Goal: Transaction & Acquisition: Purchase product/service

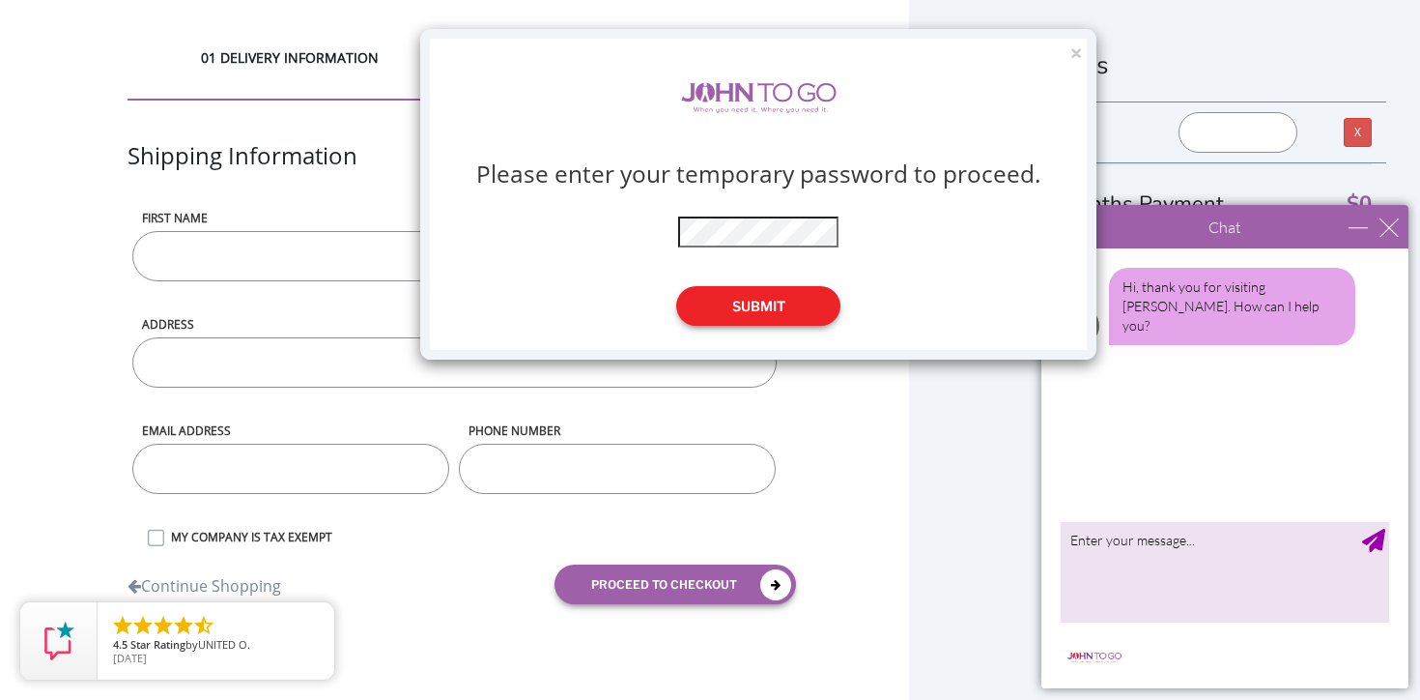
click at [745, 319] on button "Submit" at bounding box center [758, 306] width 164 height 40
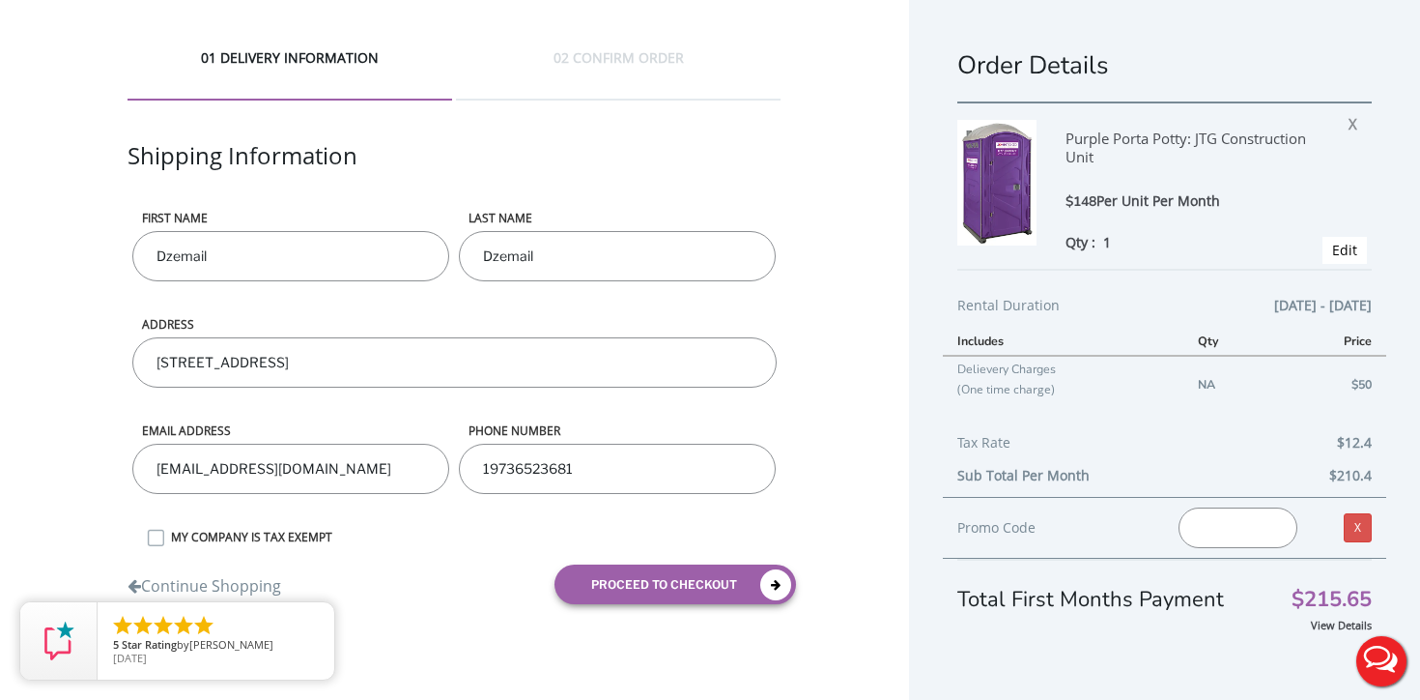
click at [355, 264] on input "Dzemail" at bounding box center [290, 256] width 317 height 50
type input "[PERSON_NAME]"
click at [523, 262] on input "Dzemail" at bounding box center [617, 256] width 317 height 50
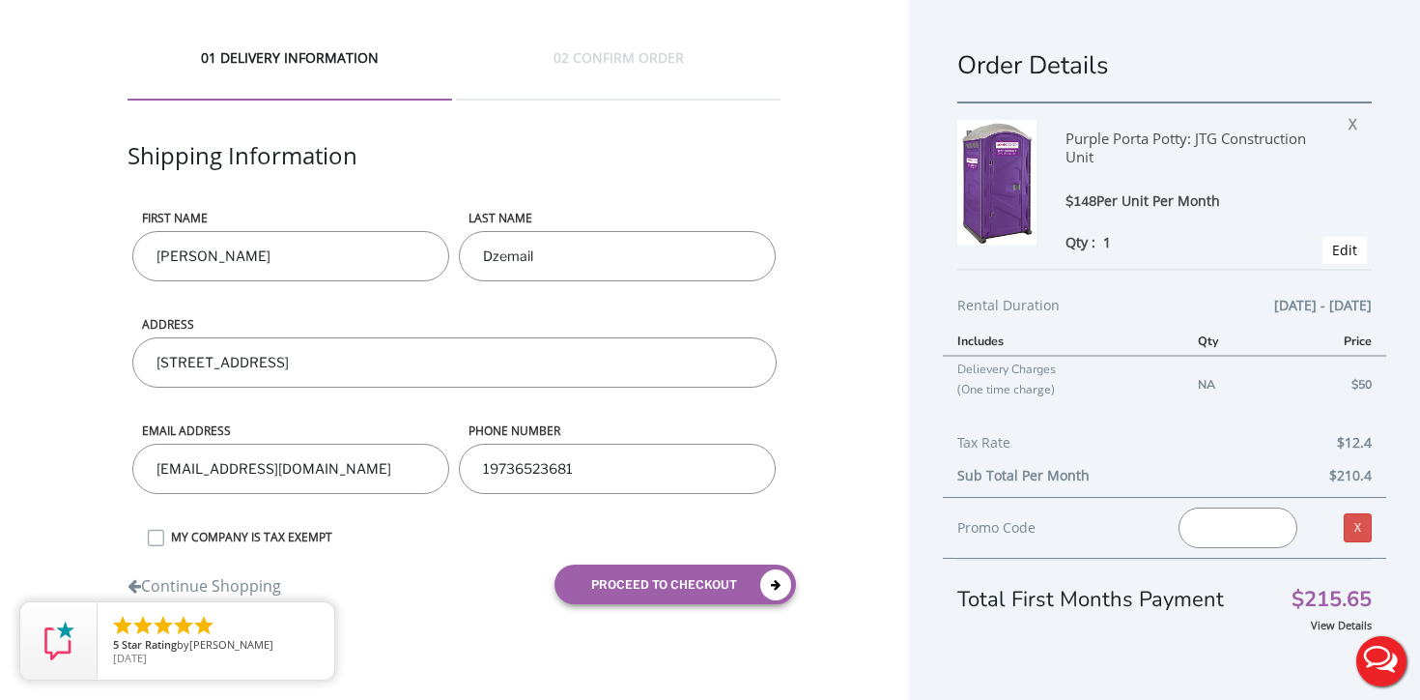
click at [523, 262] on input "Dzemail" at bounding box center [617, 256] width 317 height 50
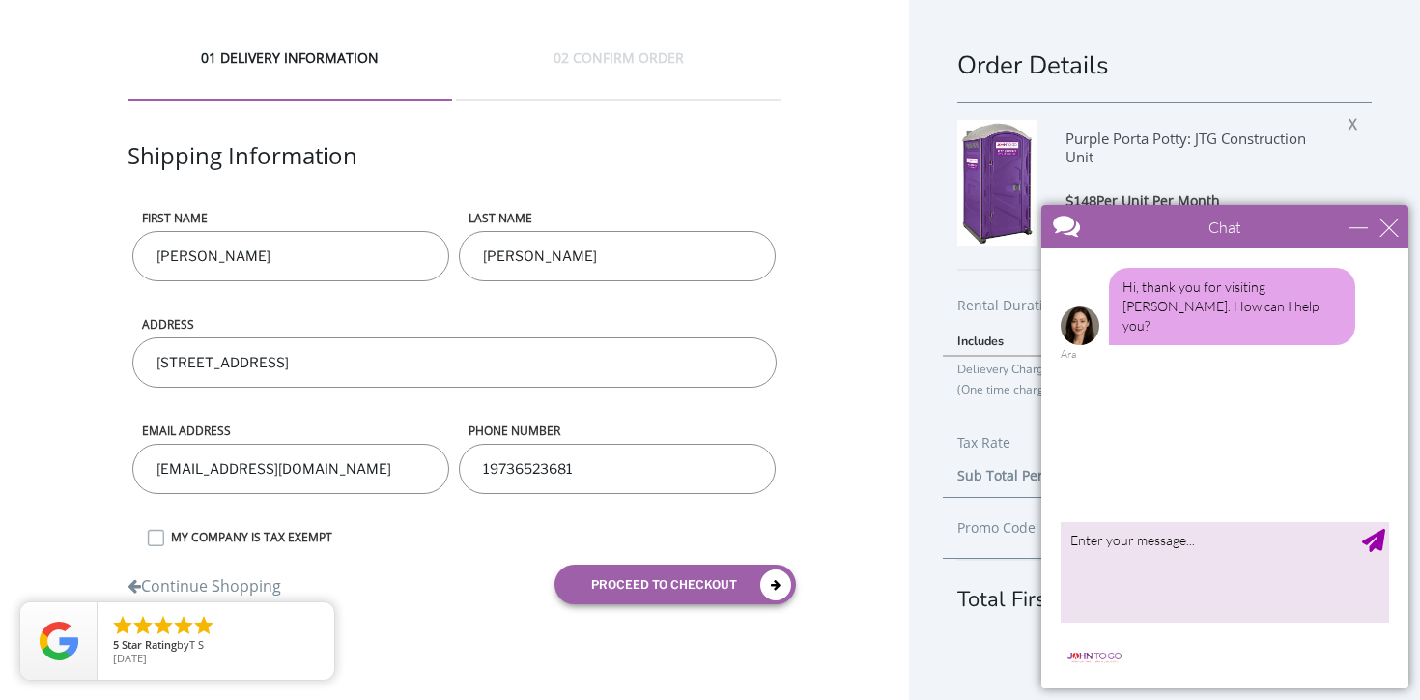
type input "Oleszczak"
click at [440, 366] on input "[STREET_ADDRESS]" at bounding box center [453, 362] width 643 height 50
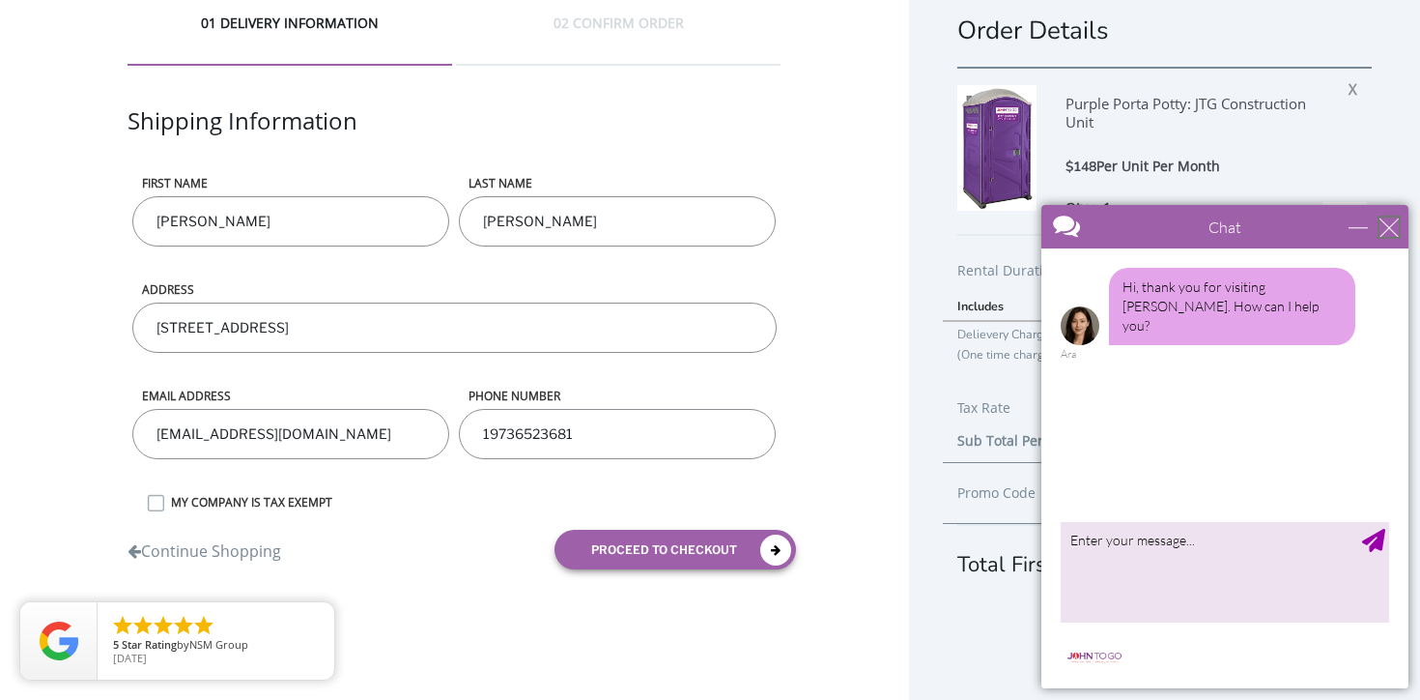
click at [1390, 228] on div "close" at bounding box center [1389, 226] width 19 height 19
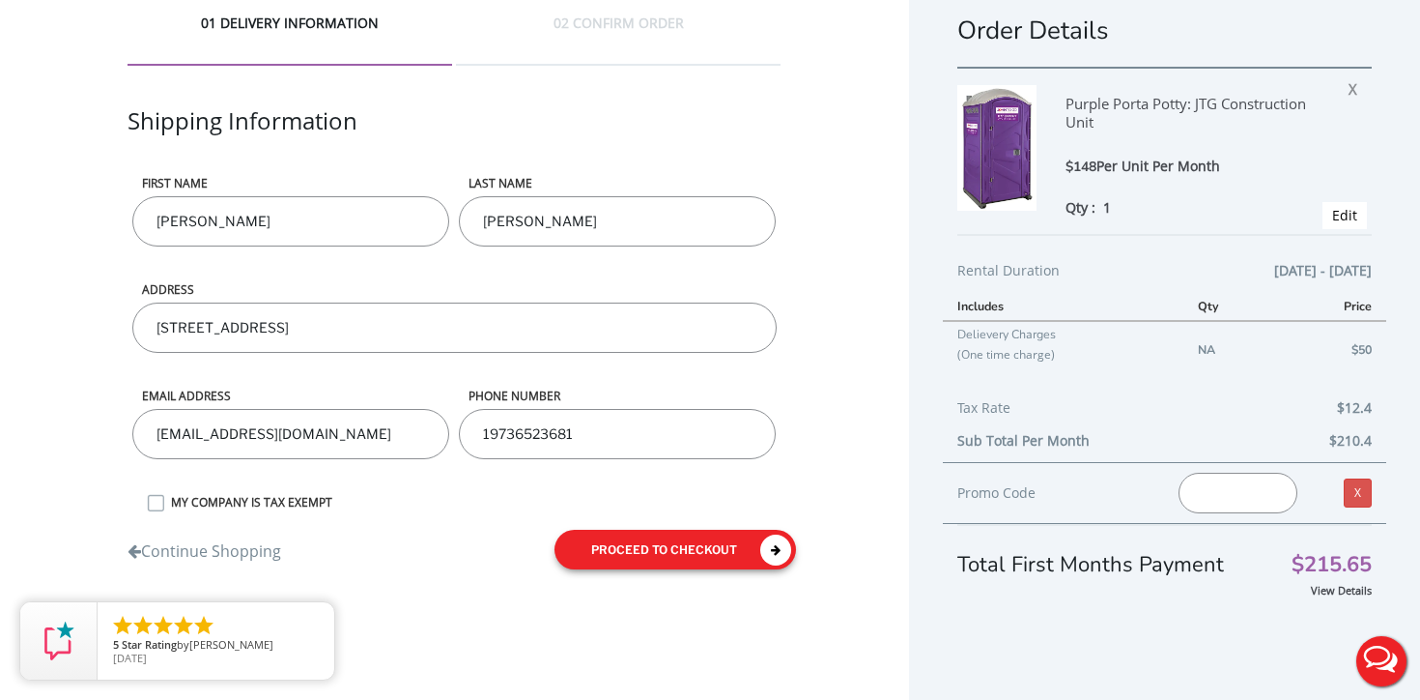
click at [672, 546] on button "proceed to checkout" at bounding box center [676, 549] width 242 height 40
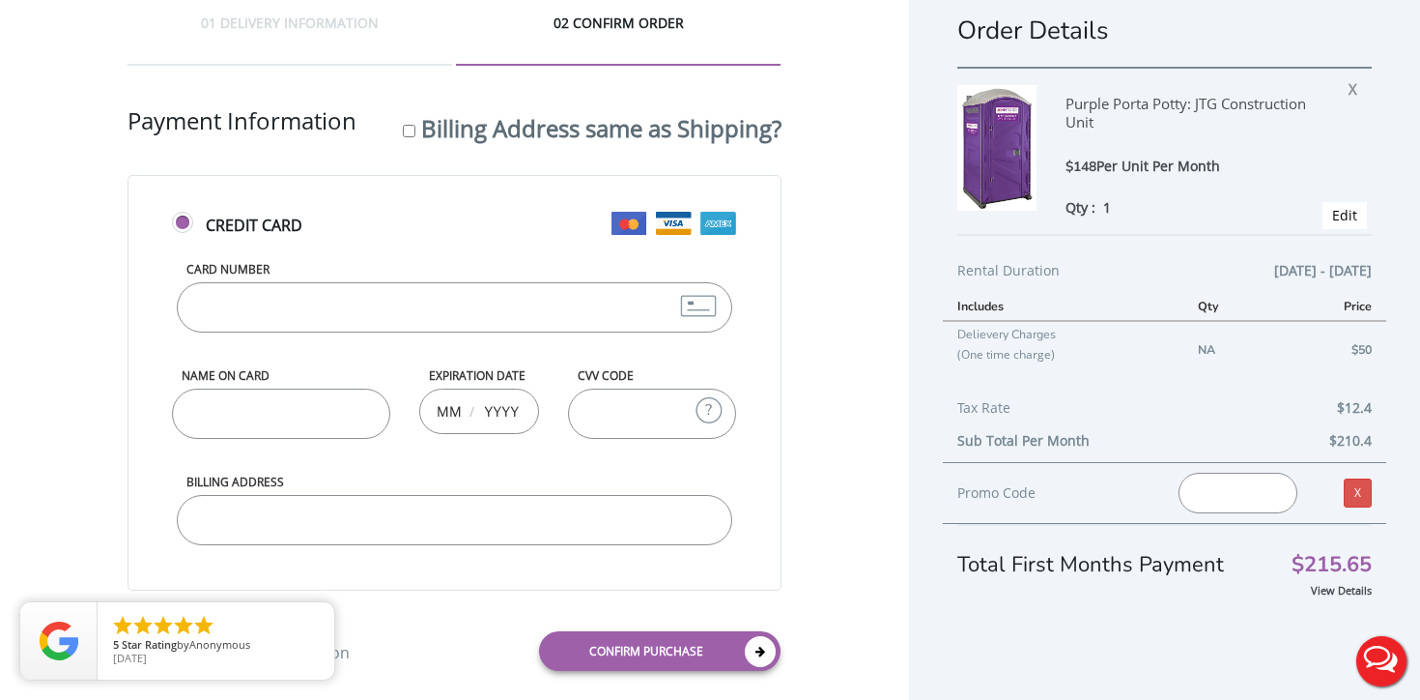
click at [503, 311] on input "Card Number" at bounding box center [454, 307] width 555 height 50
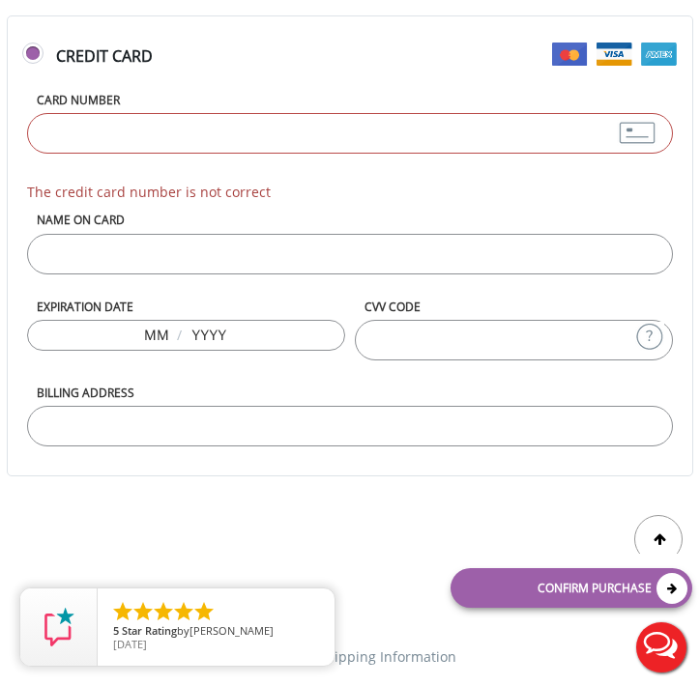
scroll to position [898, 0]
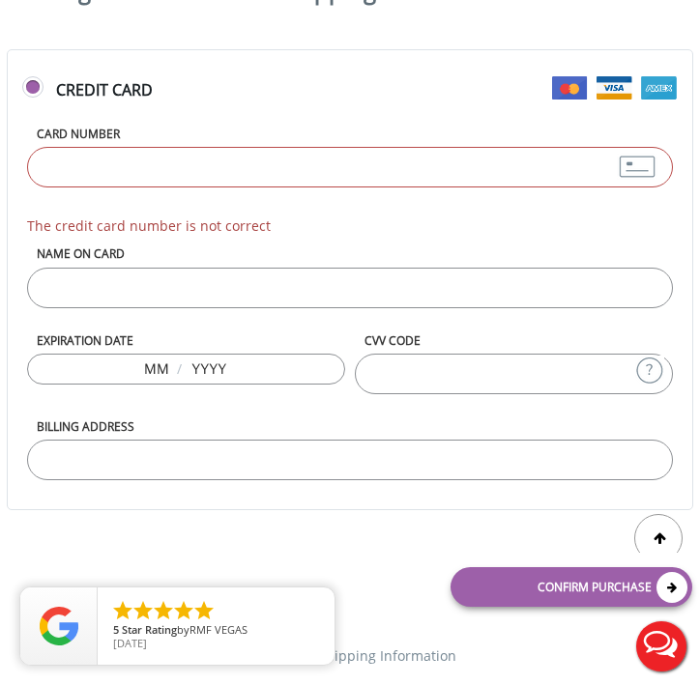
paste input "6011298823455674"
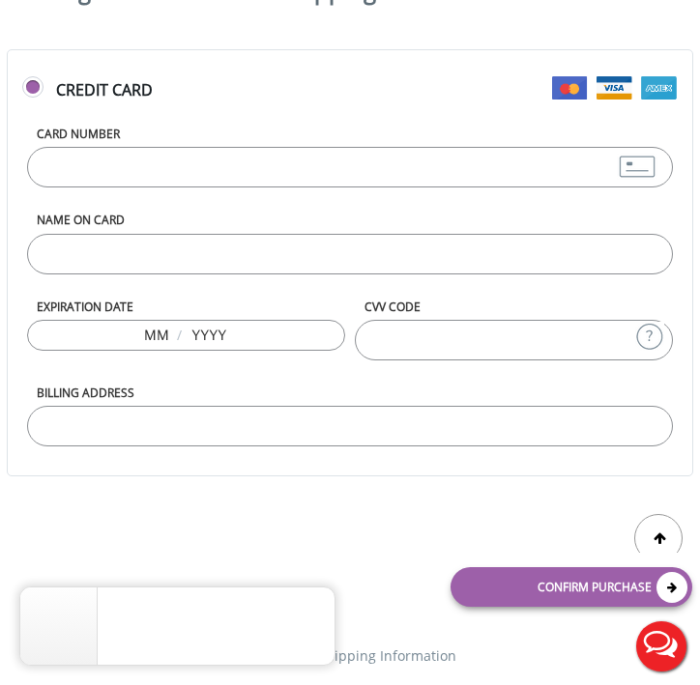
type input "6011298823455674"
click at [135, 264] on input "Name on Card" at bounding box center [349, 254] width 645 height 41
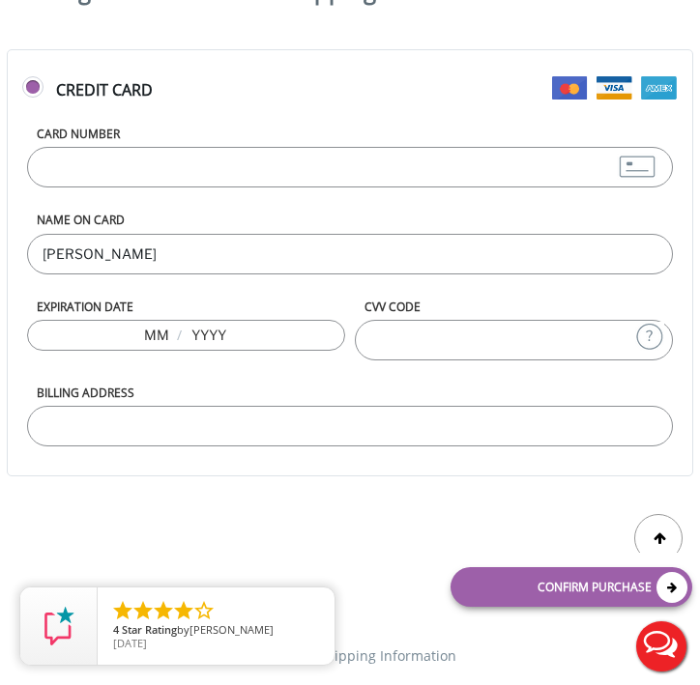
type input "[PERSON_NAME]"
click at [145, 336] on input "text" at bounding box center [156, 335] width 24 height 24
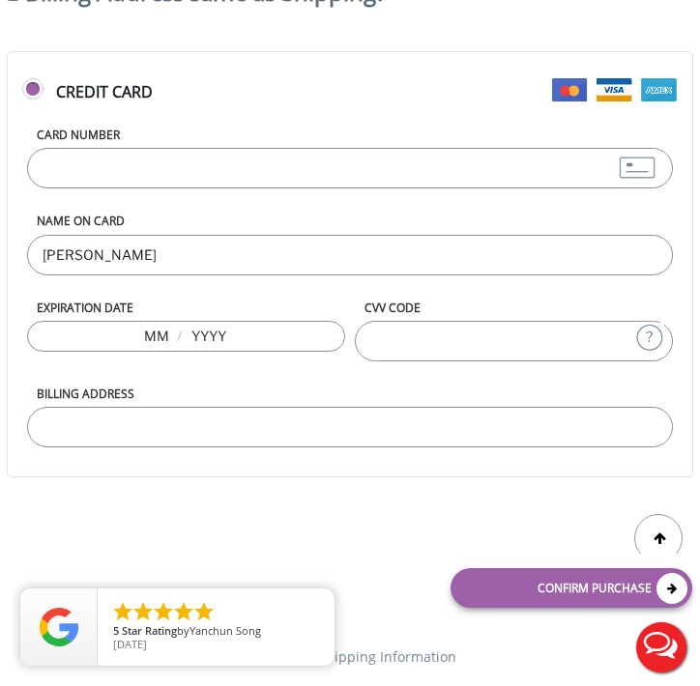
click at [146, 329] on input "text" at bounding box center [156, 336] width 24 height 24
type input "07"
click at [226, 340] on input "text" at bounding box center [208, 336] width 39 height 24
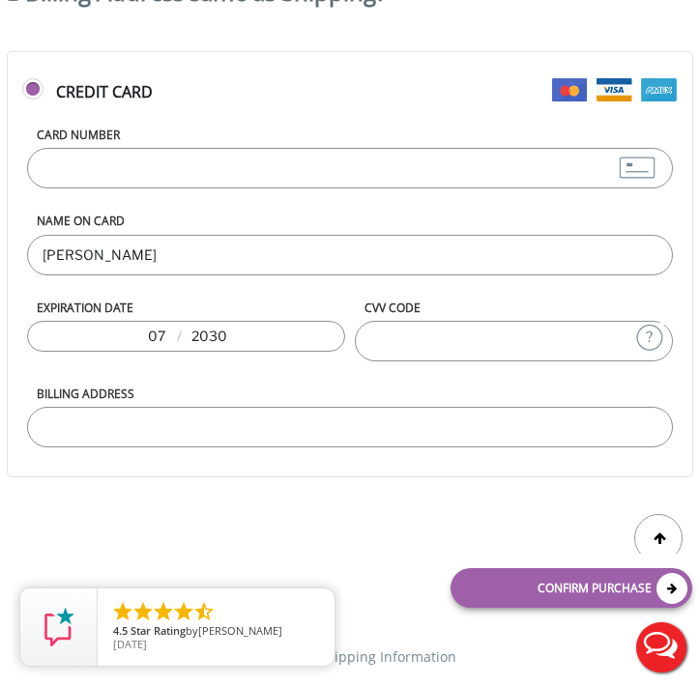
type input "2030"
type input "295"
click at [84, 414] on input "Billing Address" at bounding box center [349, 427] width 645 height 41
type input "245 Hayward St"
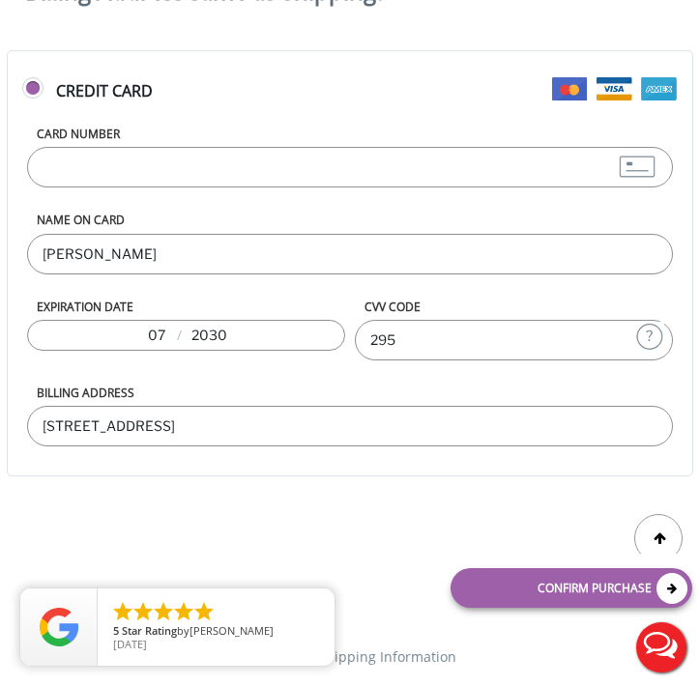
click at [480, 425] on input "245 Hayward St" at bounding box center [349, 426] width 645 height 41
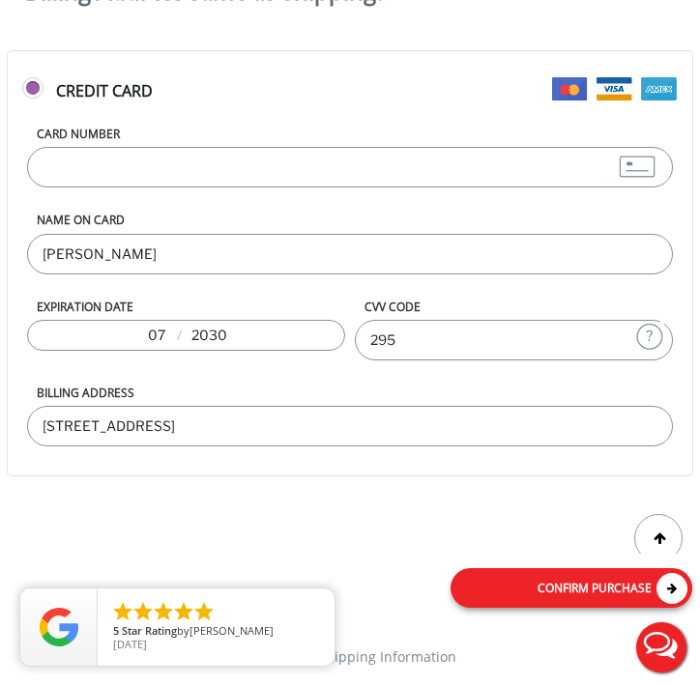
click at [605, 587] on link "Confirm purchase" at bounding box center [571, 588] width 242 height 40
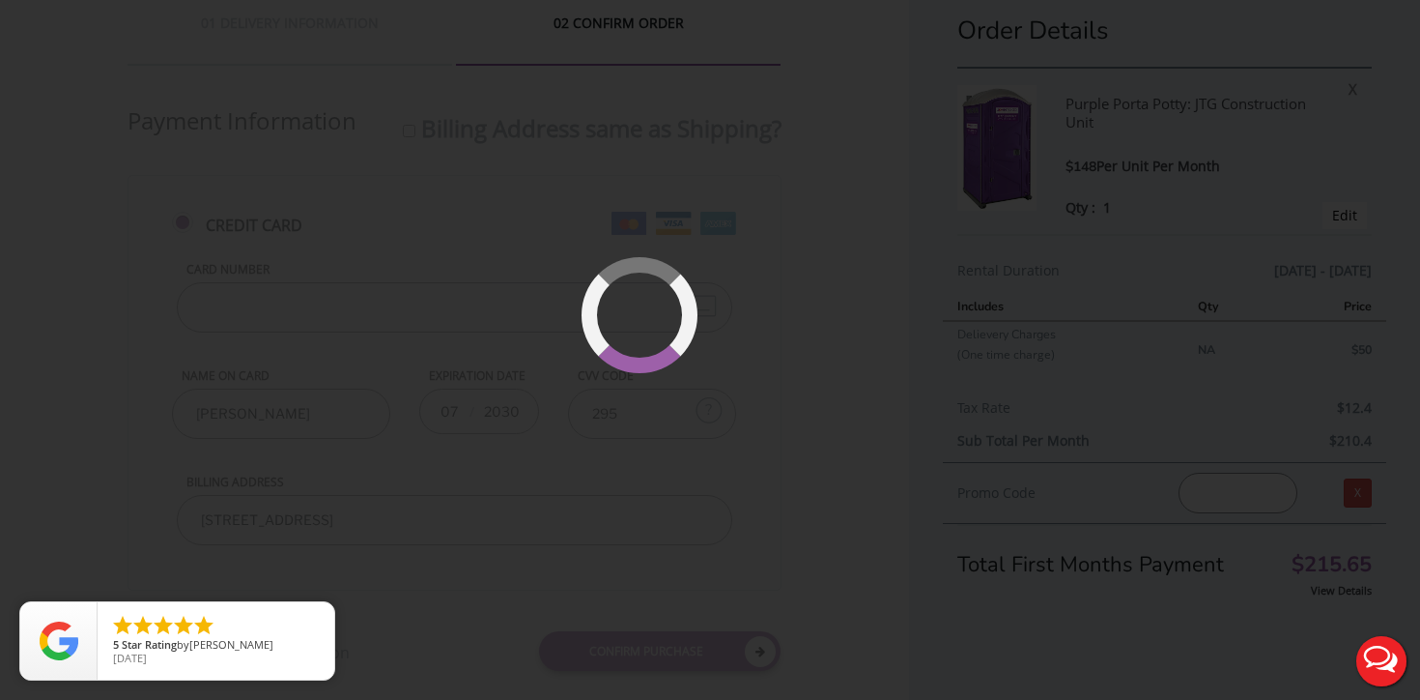
scroll to position [0, 0]
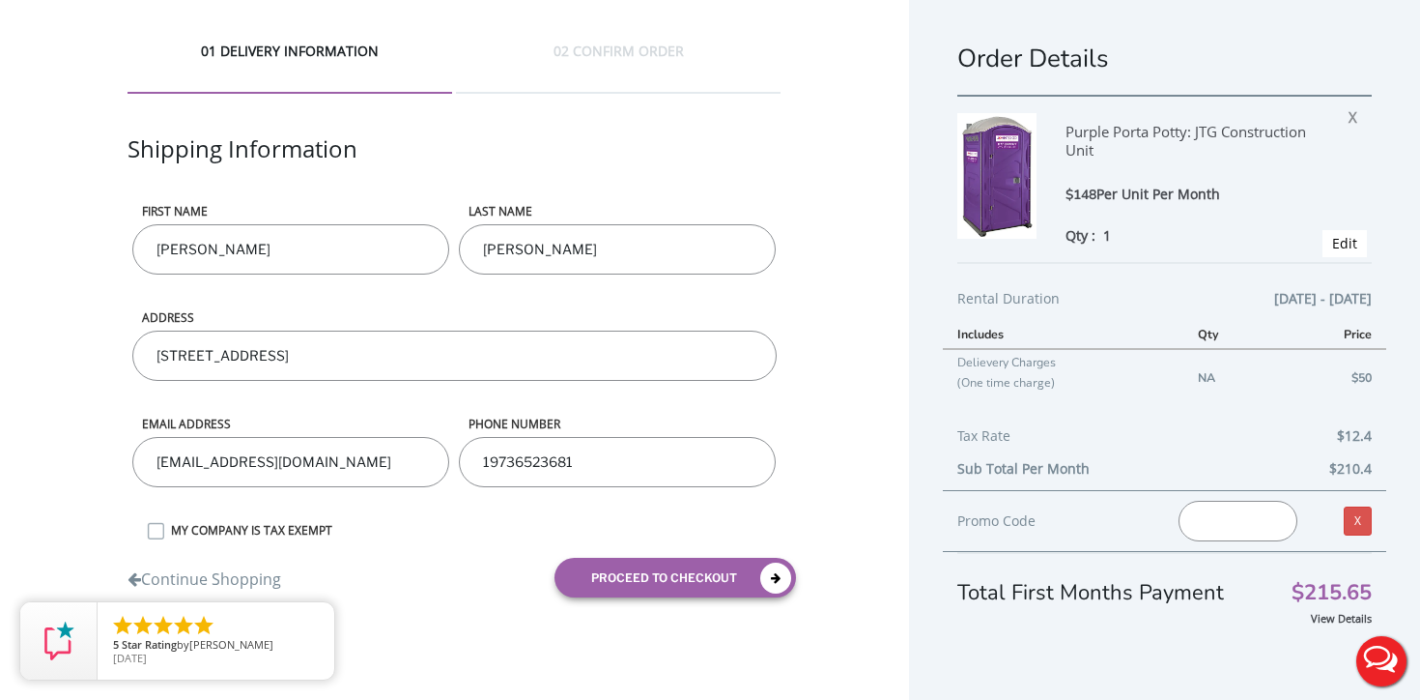
scroll to position [35, 0]
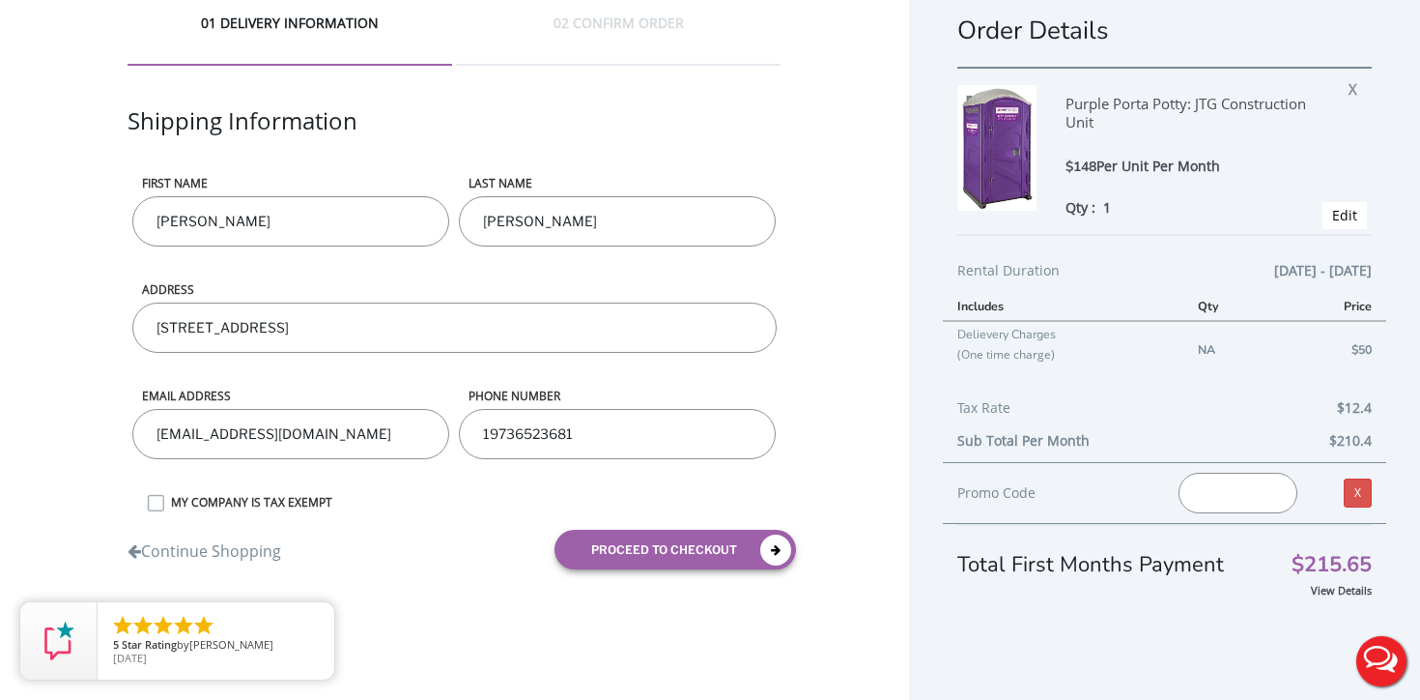
click at [275, 229] on input "Zenon" at bounding box center [290, 221] width 317 height 50
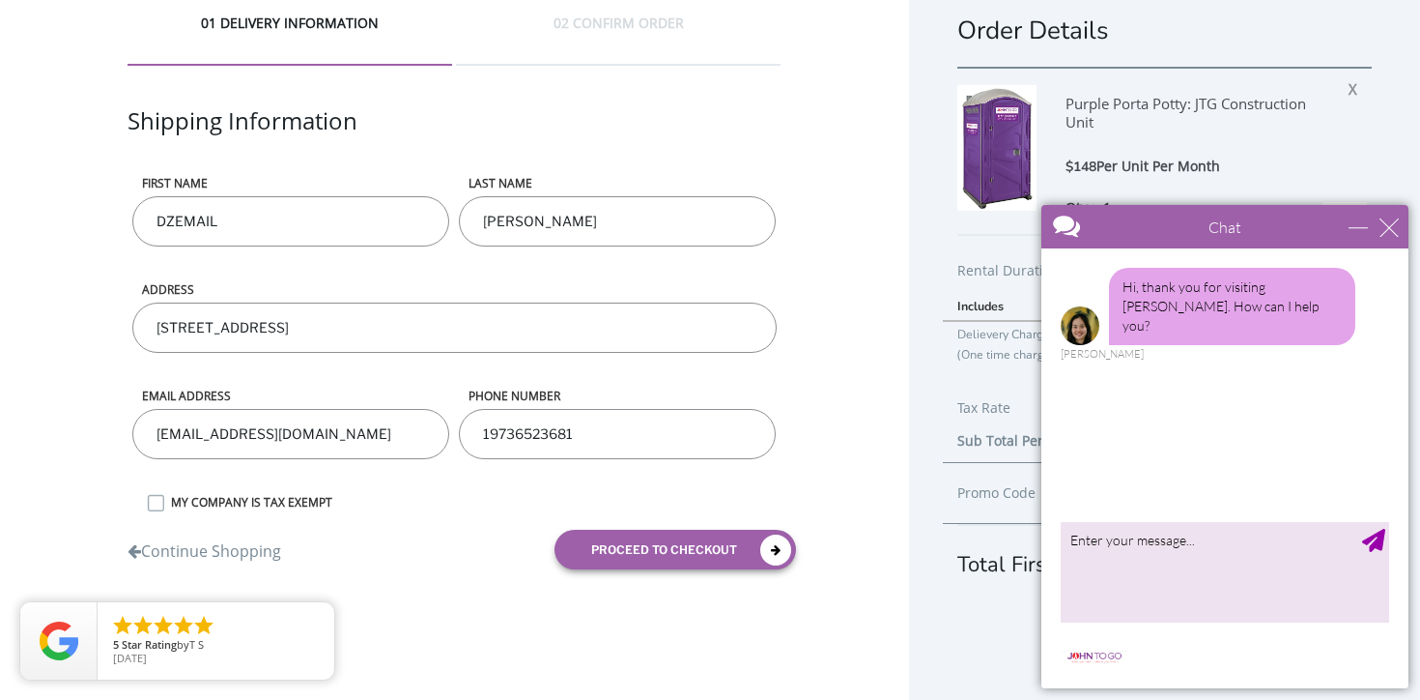
type input "DZEMAIL"
click at [590, 211] on input "Oleszczak" at bounding box center [617, 221] width 317 height 50
click at [590, 211] on input "[PERSON_NAME]" at bounding box center [617, 221] width 317 height 50
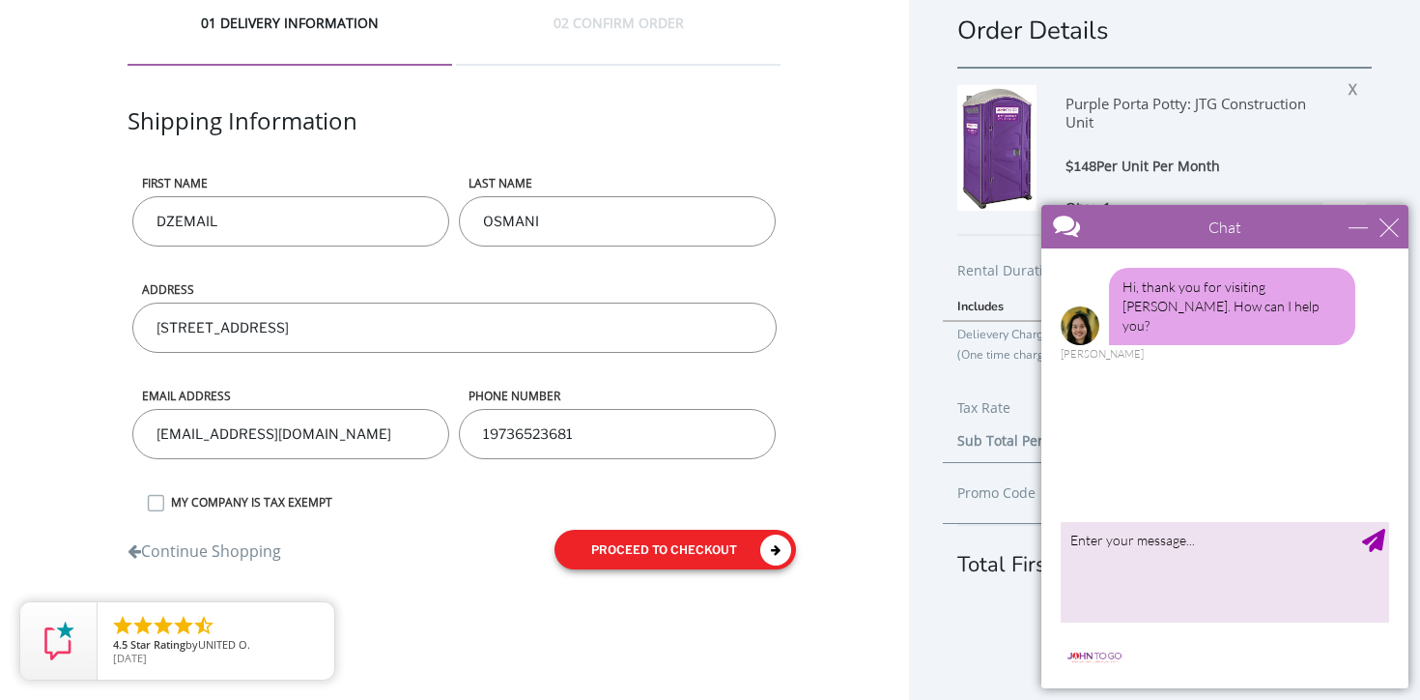
type input "OSMANI"
click at [643, 542] on button "proceed to checkout" at bounding box center [676, 549] width 242 height 40
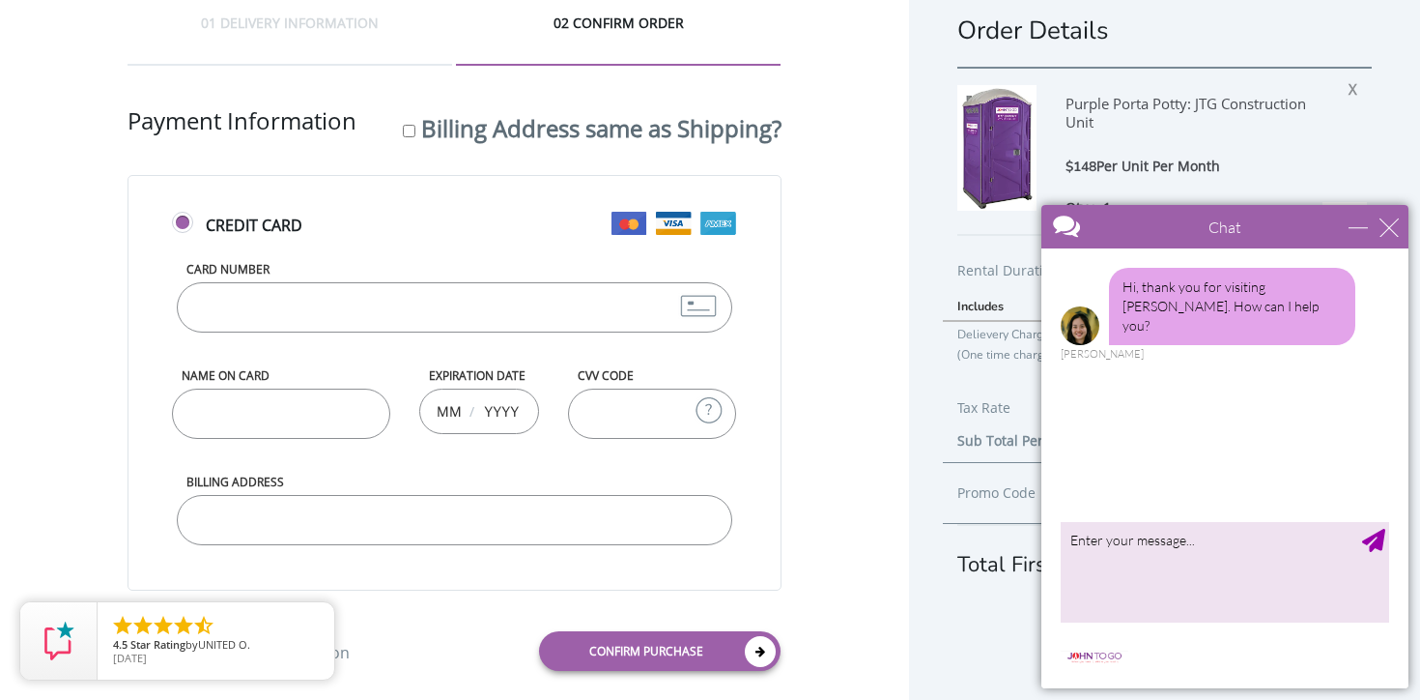
click at [314, 290] on input "Card Number" at bounding box center [454, 307] width 555 height 50
paste input "[CREDIT_CARD_NUMBER]"
type input "[CREDIT_CARD_NUMBER]"
click at [296, 399] on input "Name on Card" at bounding box center [281, 413] width 218 height 50
type input "0"
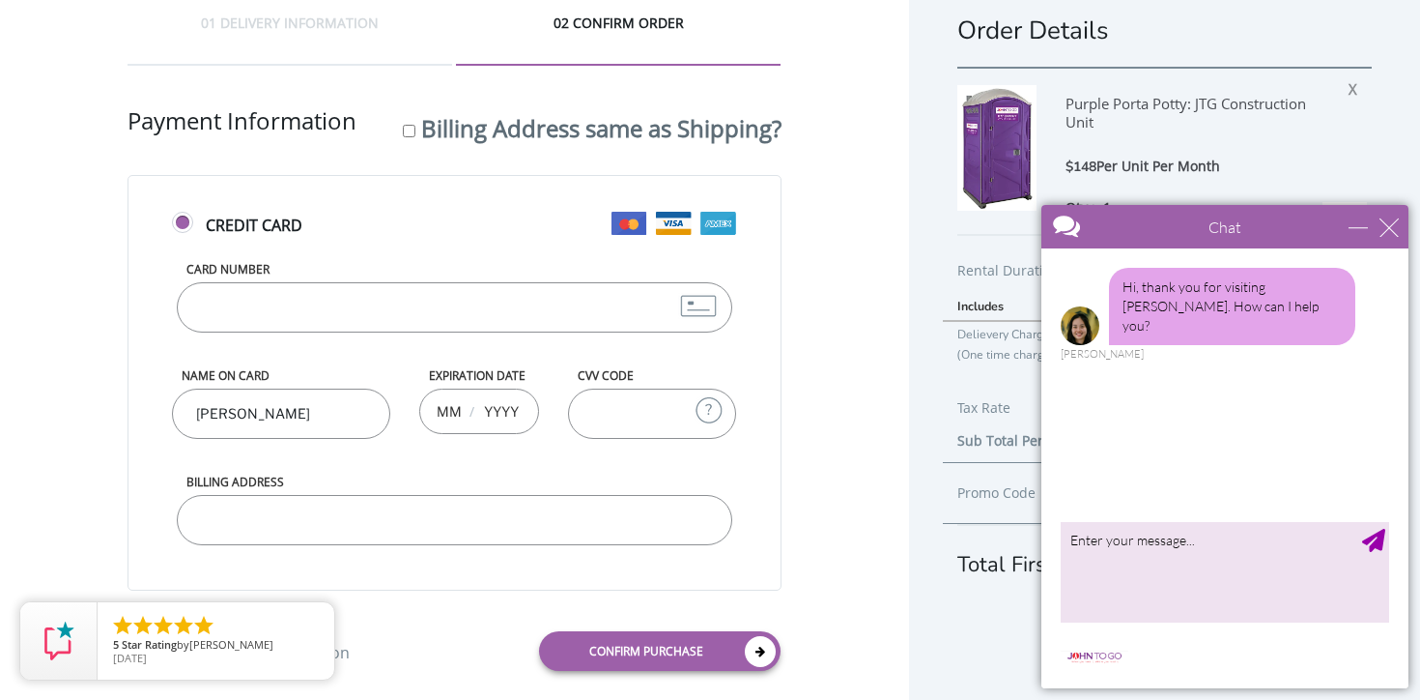
type input "[PERSON_NAME]"
type input "07"
type input "2030"
click at [746, 489] on div "Credit Card Card Number 6011298823455674 Name on Card Zenon Oleszczak Expiratio…" at bounding box center [454, 382] width 653 height 415
click at [620, 410] on input "CVV Code" at bounding box center [652, 413] width 169 height 50
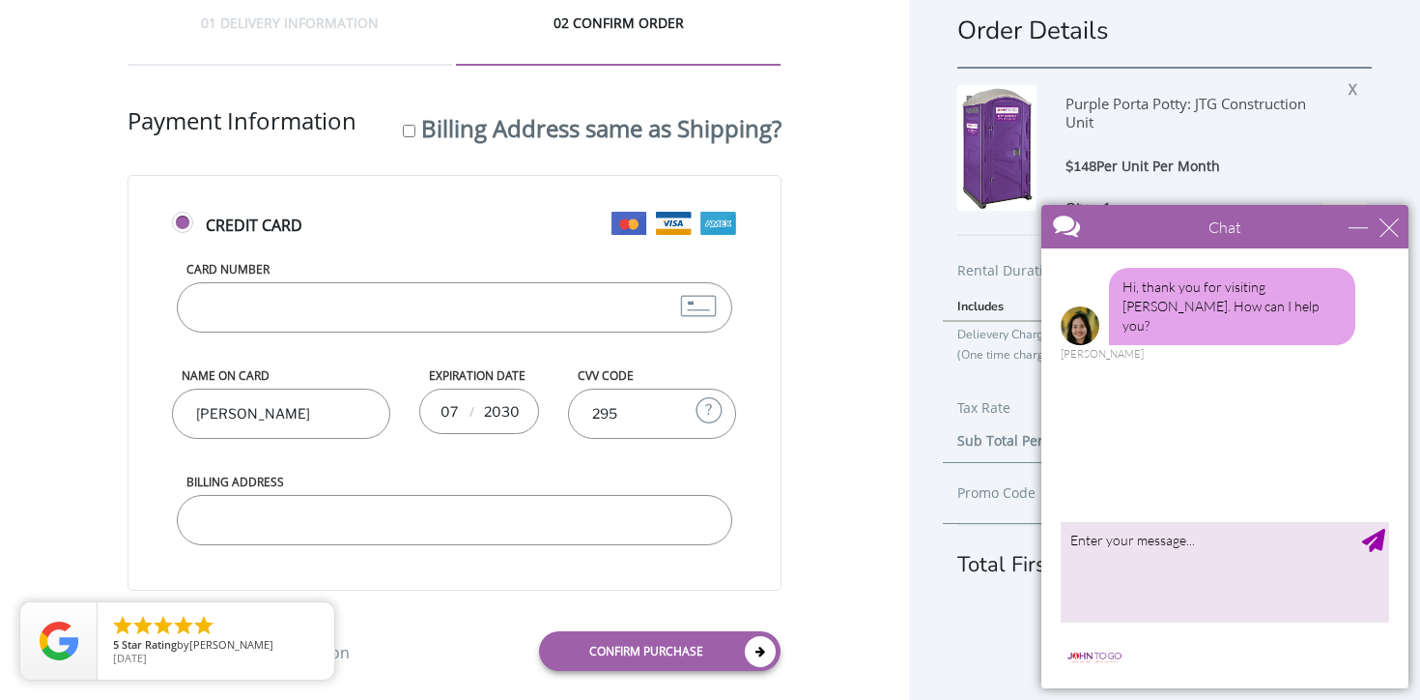
type input "295"
click at [437, 528] on input "Billing Address" at bounding box center [454, 520] width 555 height 50
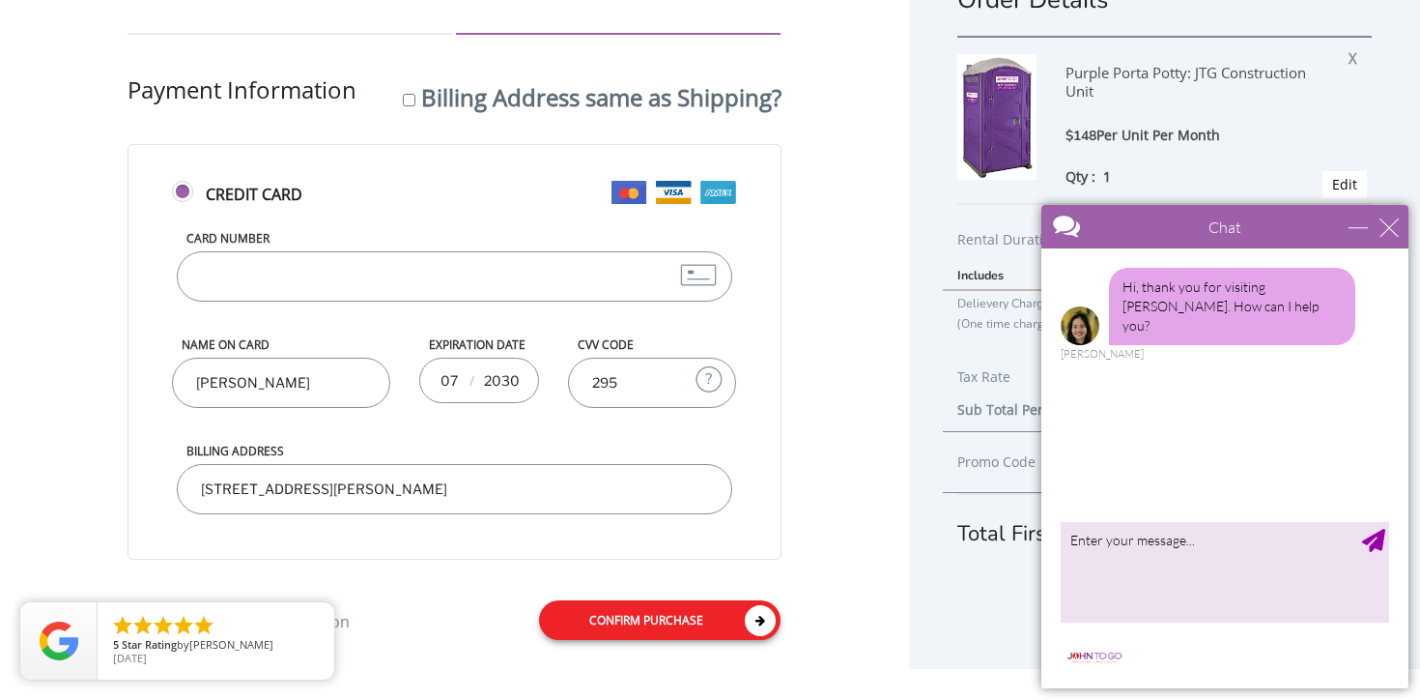
type input "245 Hayward Street, Yonker, NY 10704"
click at [619, 613] on link "Confirm purchase" at bounding box center [660, 620] width 242 height 40
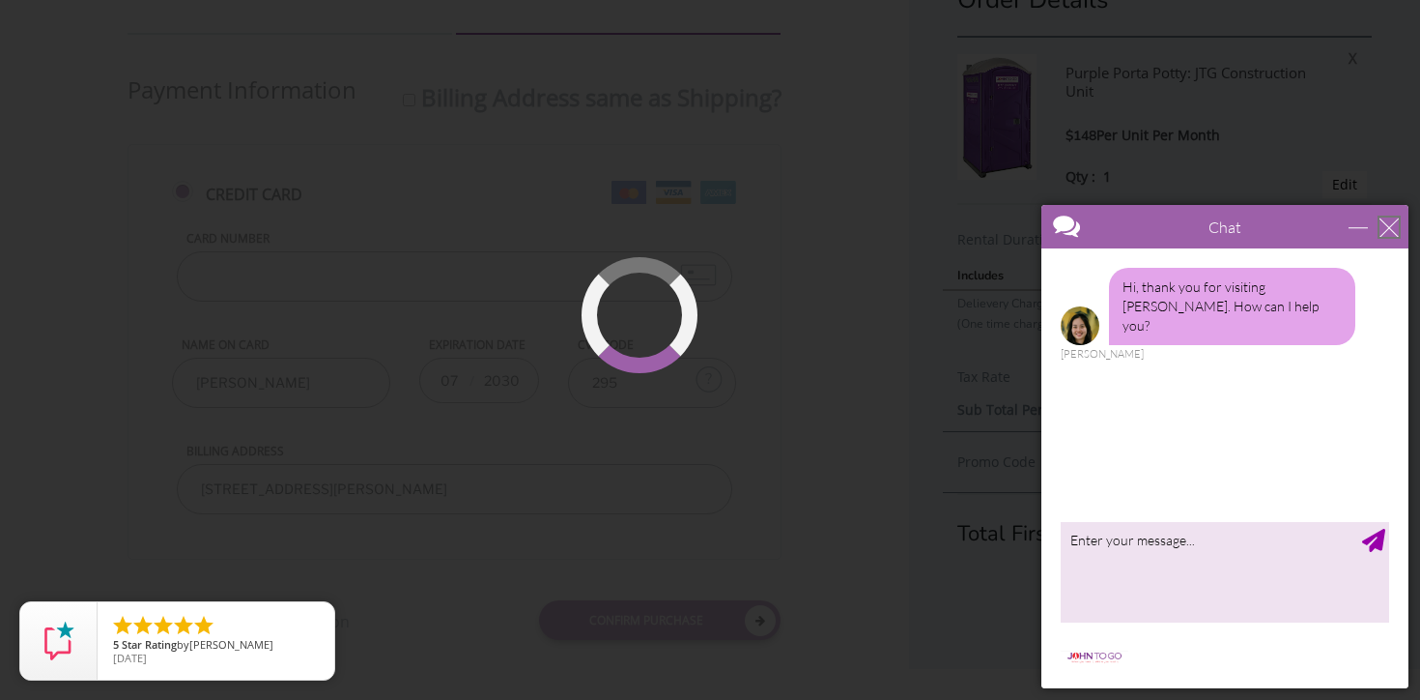
click at [1397, 225] on div "close" at bounding box center [1389, 226] width 19 height 19
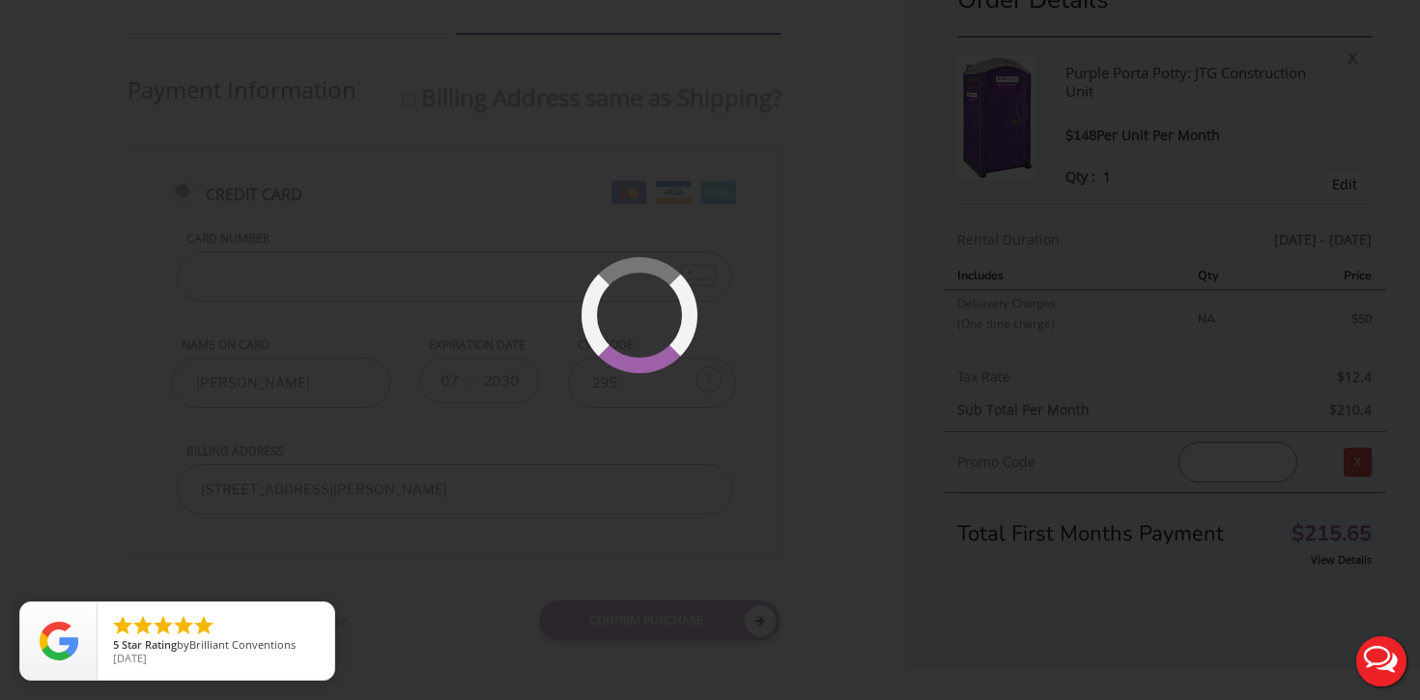
scroll to position [0, 0]
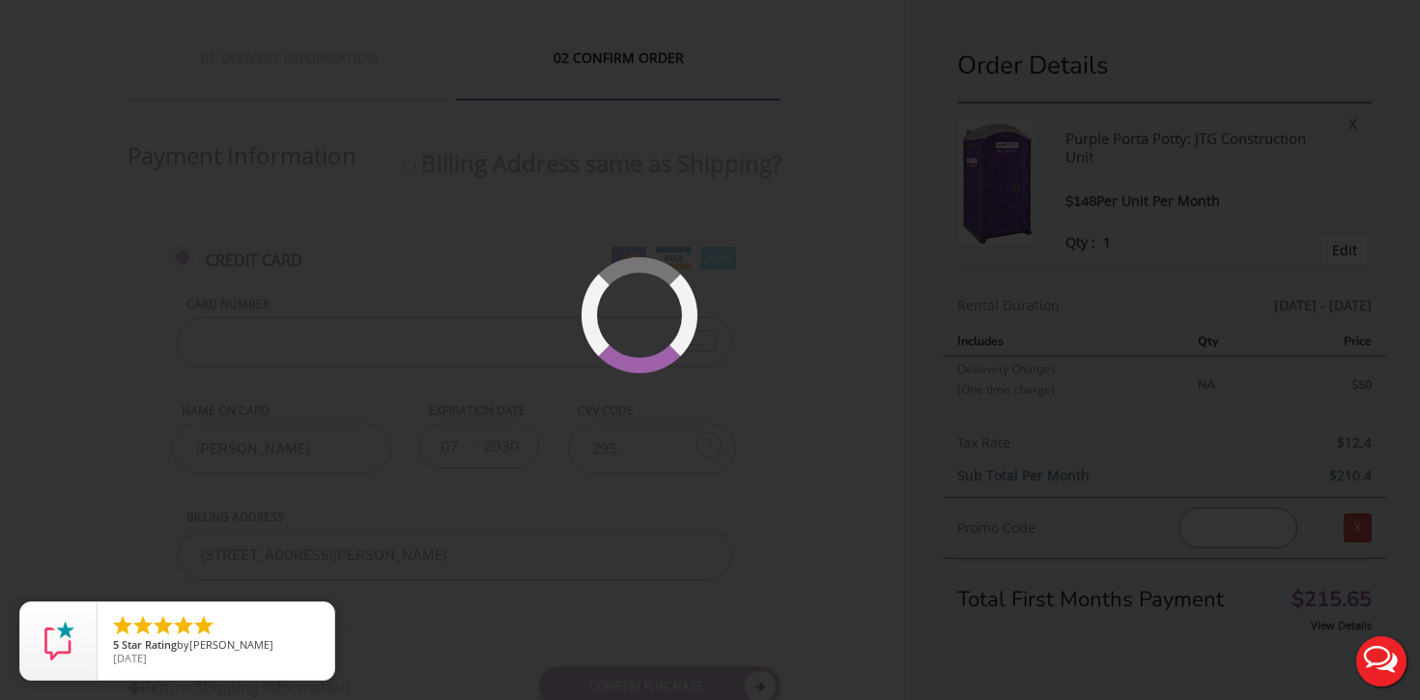
click at [729, 223] on div at bounding box center [710, 350] width 1420 height 700
click at [425, 209] on div at bounding box center [710, 350] width 1420 height 700
click at [357, 44] on div at bounding box center [710, 350] width 1420 height 700
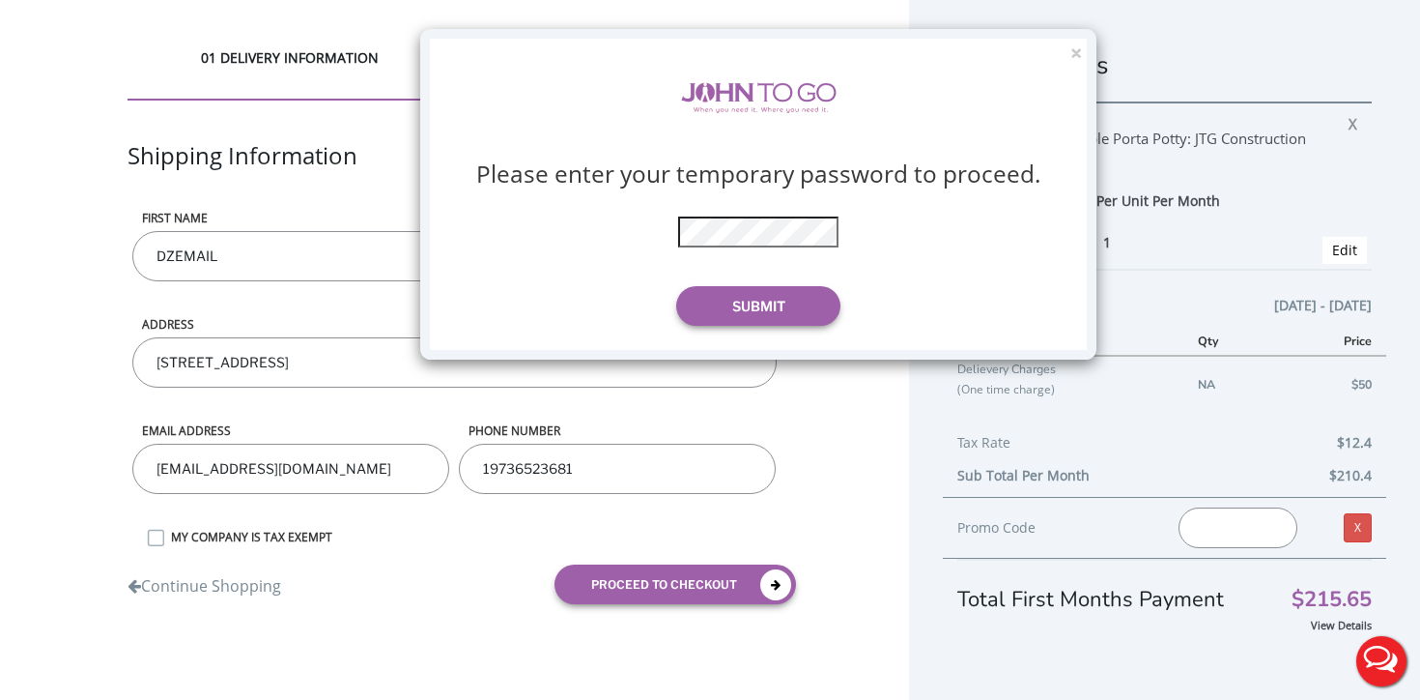
click at [757, 248] on div "Please enter your temporary password to proceed. * The password is incorrect Su…" at bounding box center [758, 194] width 599 height 311
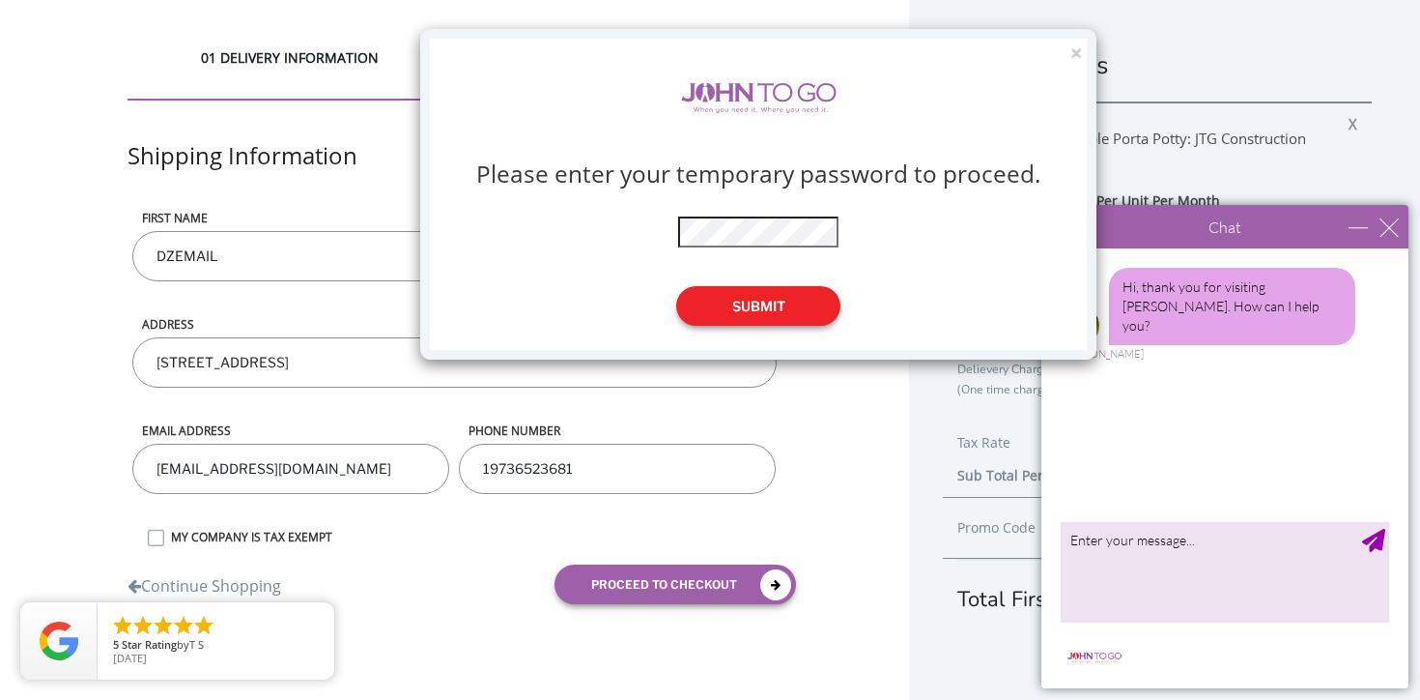
click at [762, 313] on button "Submit" at bounding box center [758, 306] width 164 height 40
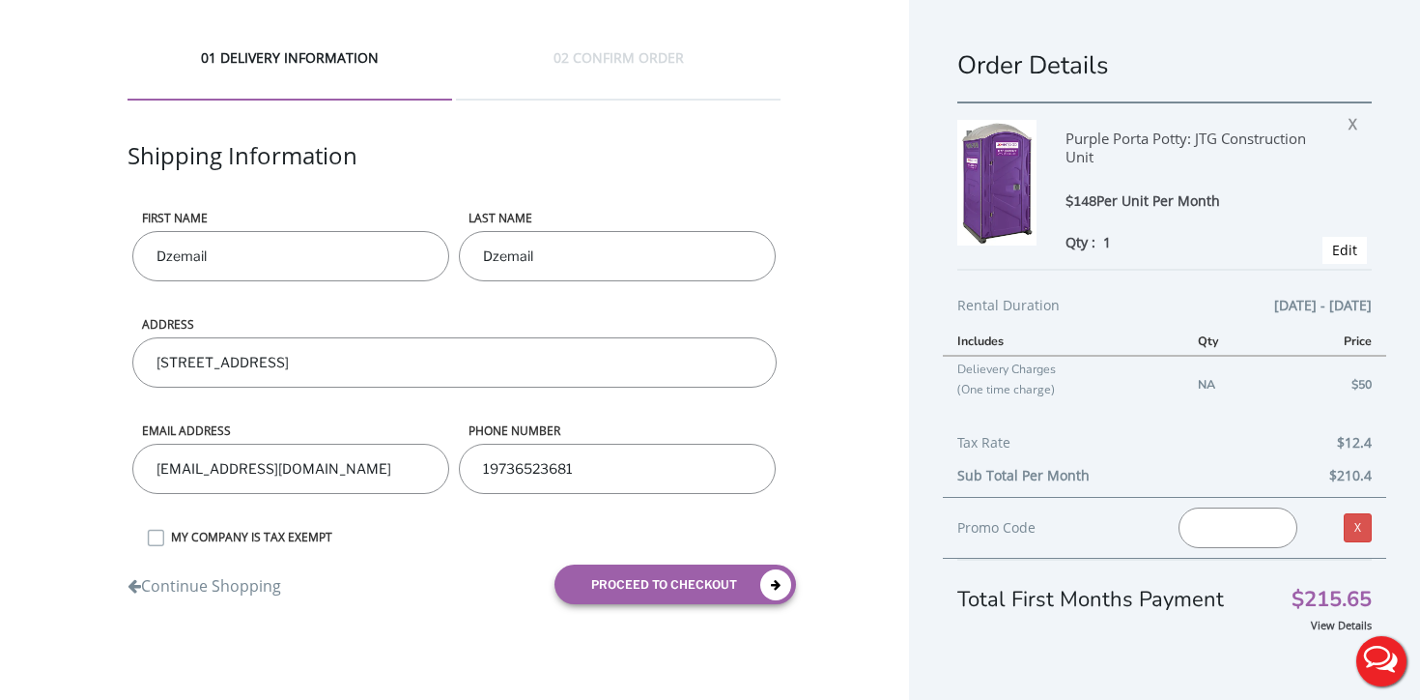
click at [521, 247] on input "Dzemail" at bounding box center [617, 256] width 317 height 50
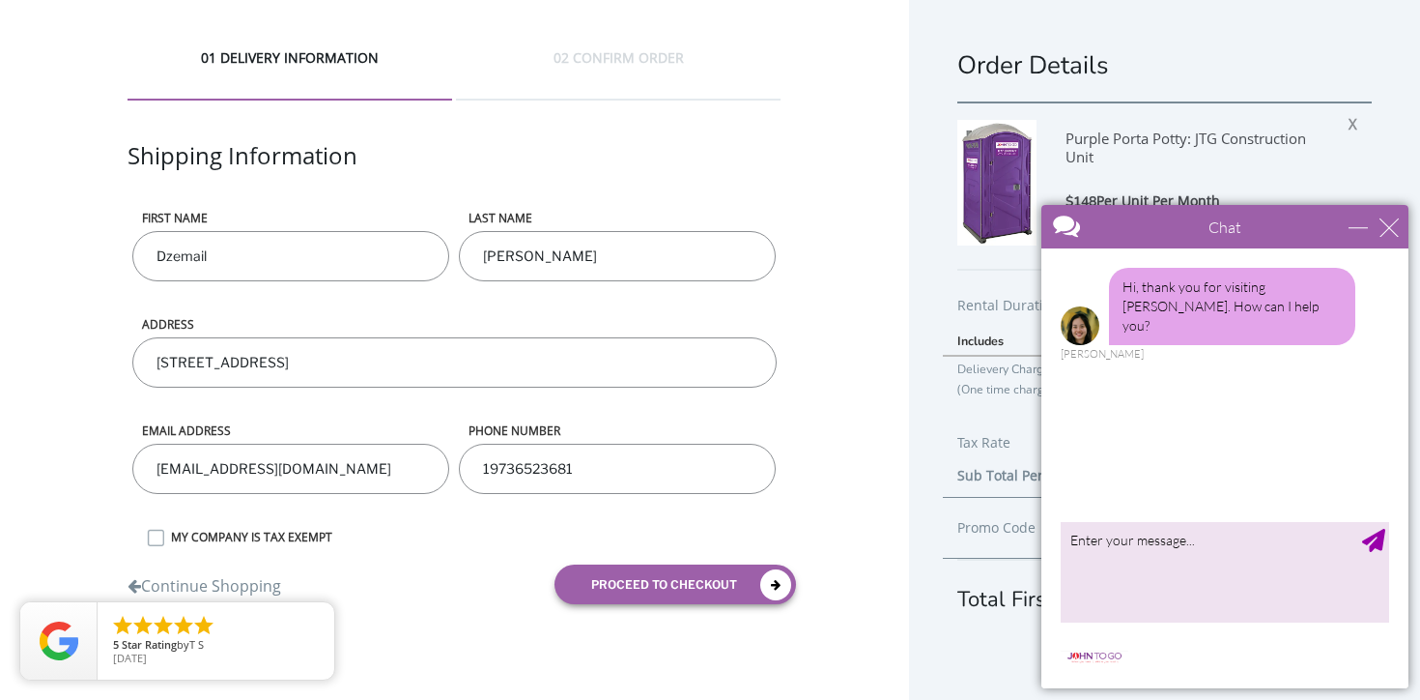
click at [543, 258] on input "[PERSON_NAME]" at bounding box center [617, 256] width 317 height 50
type input "OSMANI"
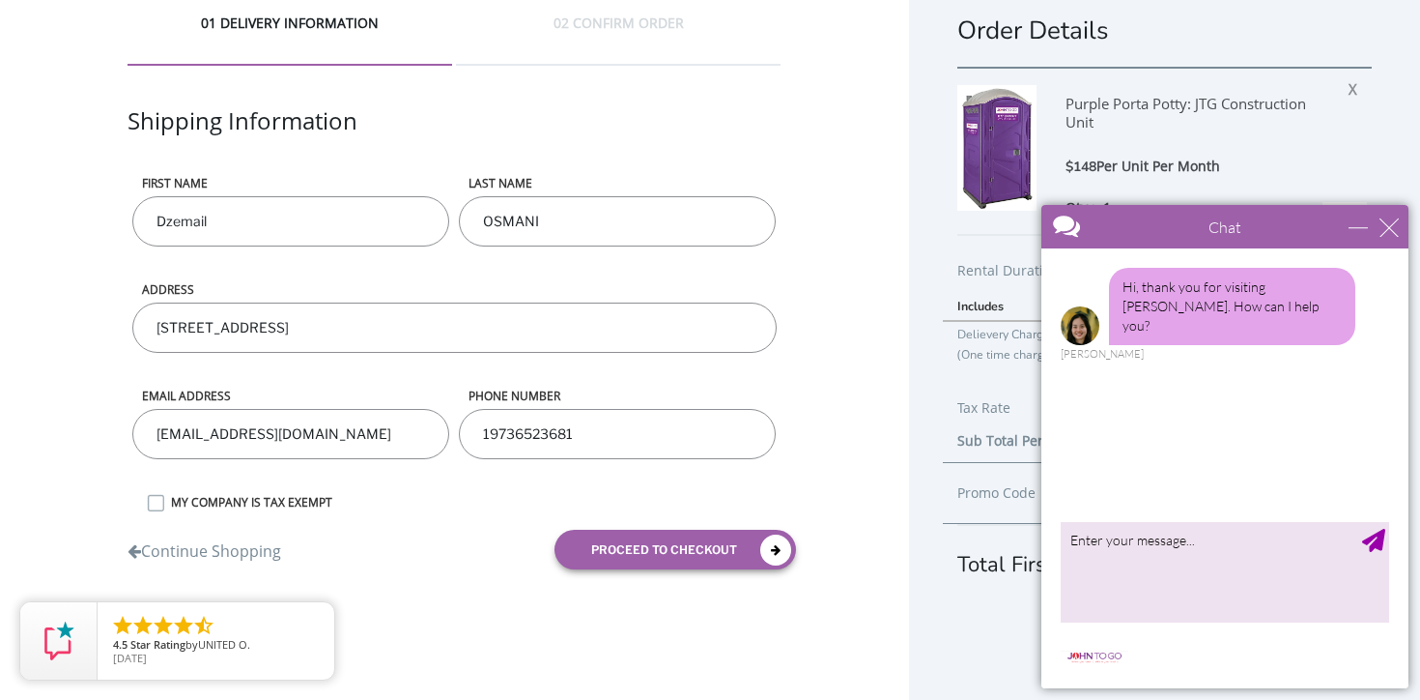
click at [490, 426] on input "19736523681" at bounding box center [617, 434] width 317 height 50
type input "9736523681"
click at [513, 431] on input "9736523681" at bounding box center [617, 434] width 317 height 50
click at [508, 430] on input "9736523681" at bounding box center [617, 434] width 317 height 50
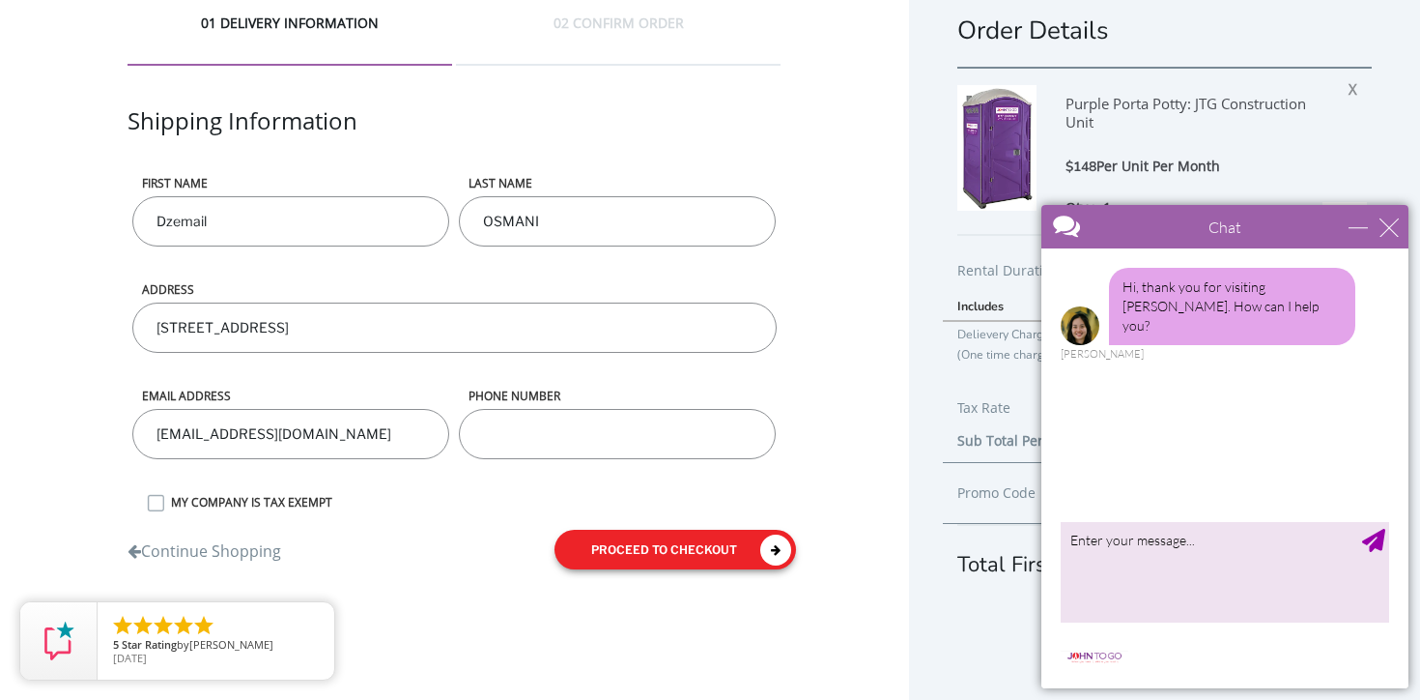
click at [628, 549] on form "First name Dzemail LAST NAME OSMANI ADDRESS 300 South Broadway, Tarrytown, NY, …" at bounding box center [454, 379] width 653 height 409
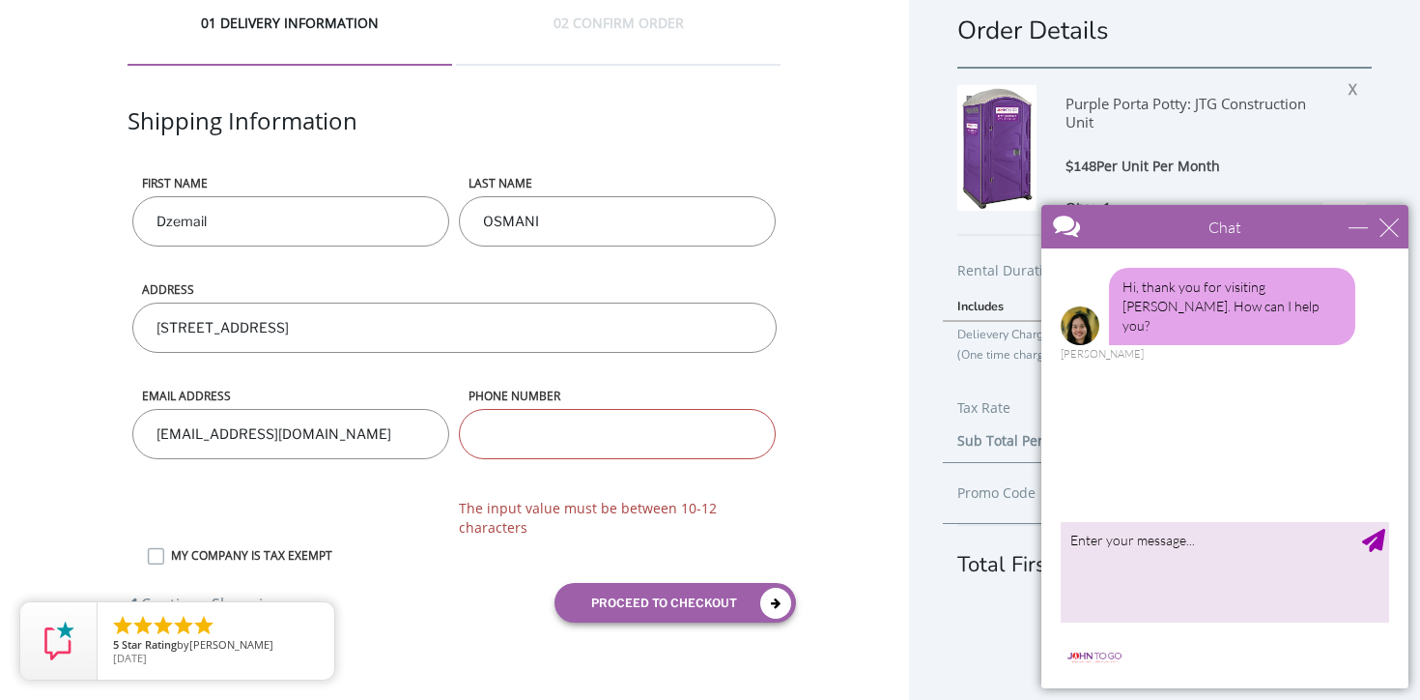
click at [529, 431] on input "phone number" at bounding box center [617, 434] width 317 height 50
click at [547, 445] on input "phone number" at bounding box center [617, 434] width 317 height 50
click at [521, 475] on div "phone number The input value must be between 10-12 characters" at bounding box center [617, 466] width 327 height 159
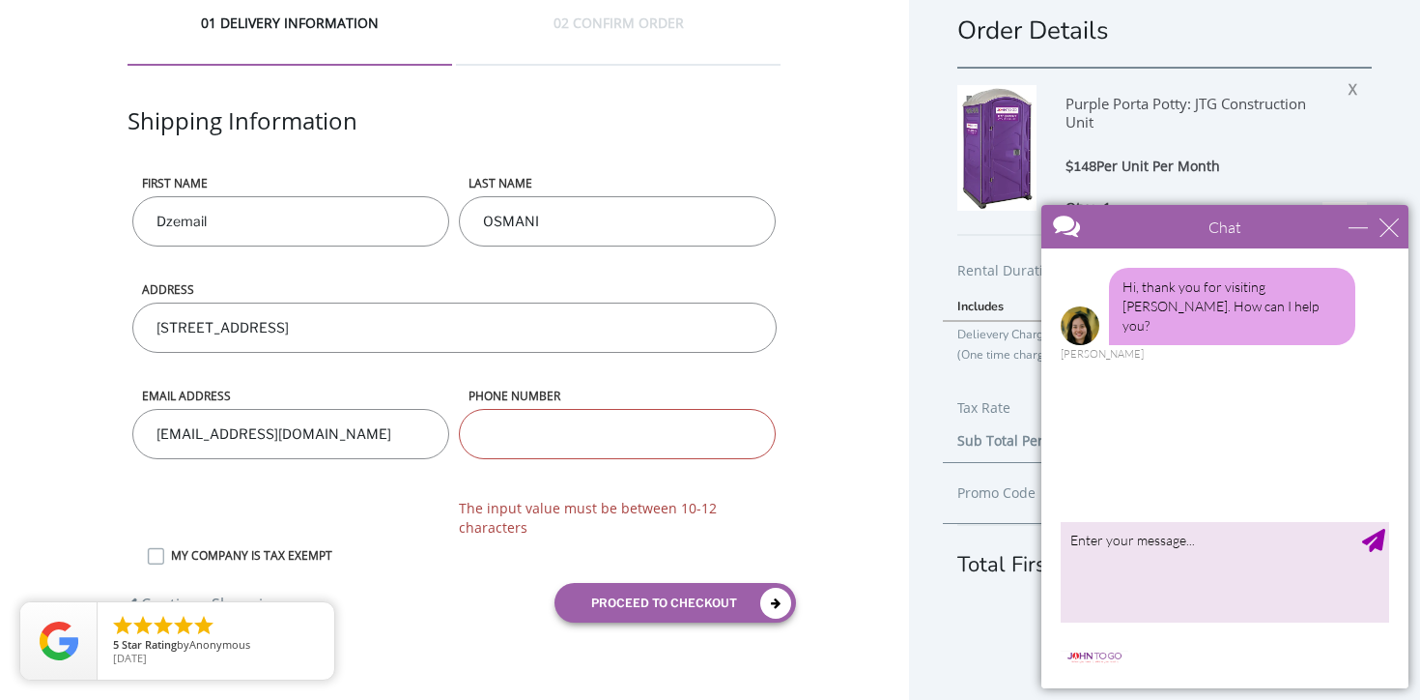
click at [514, 431] on input "phone number" at bounding box center [617, 434] width 317 height 50
click at [546, 428] on input "phone number" at bounding box center [617, 434] width 317 height 50
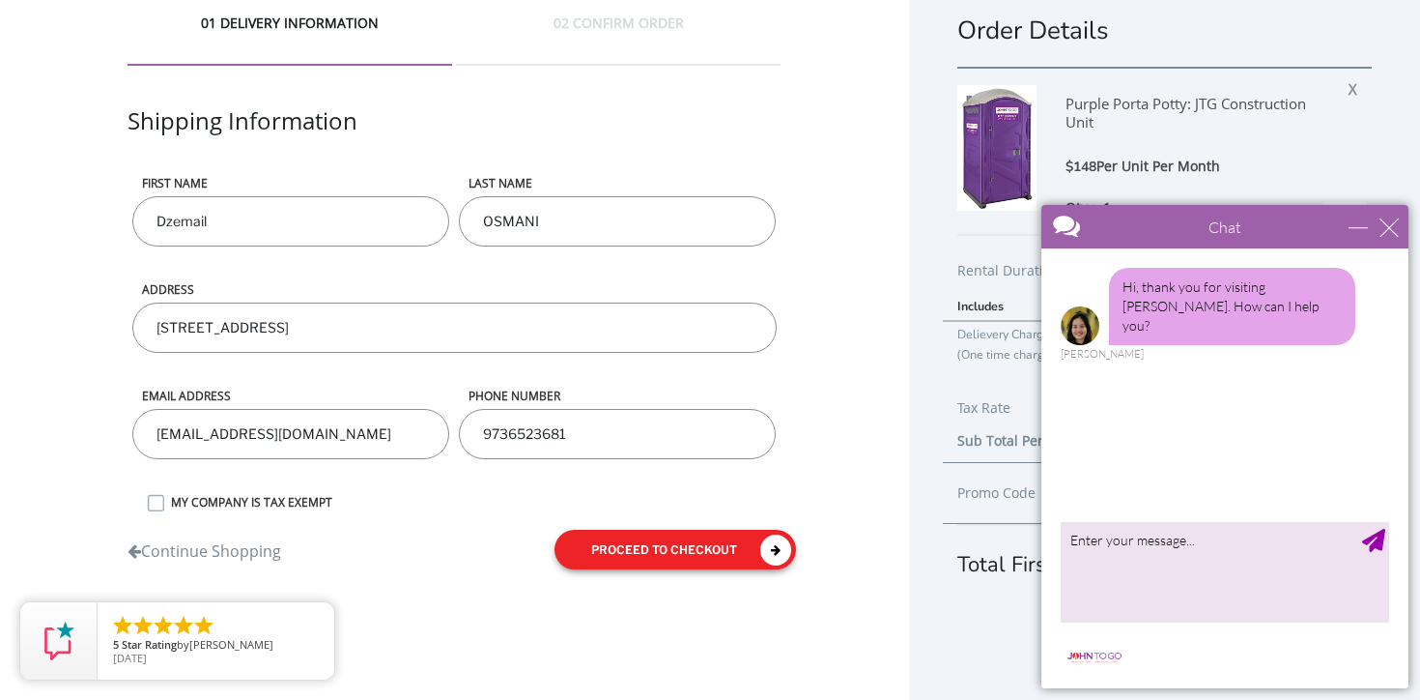
type input "9736523681"
click at [623, 556] on button "proceed to checkout" at bounding box center [676, 549] width 242 height 40
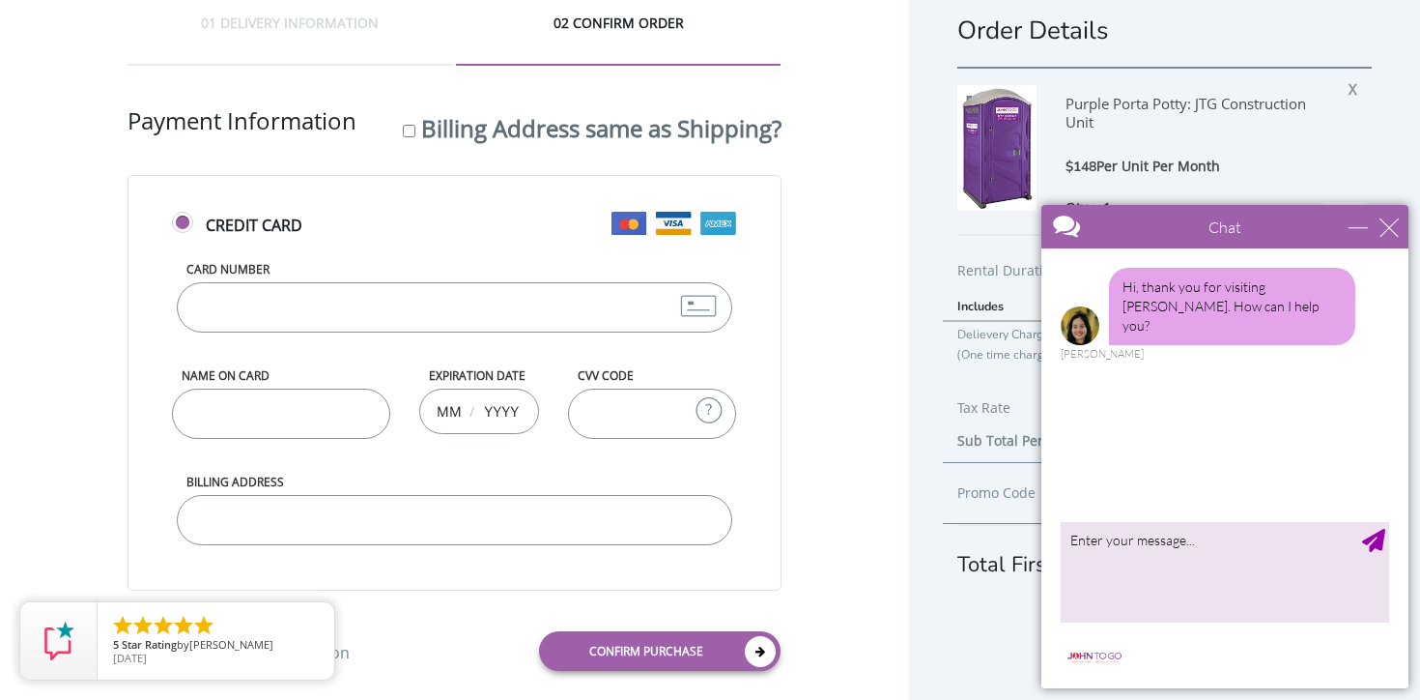
click at [433, 317] on input "Card Number" at bounding box center [454, 307] width 555 height 50
click at [407, 304] on input "Card Number" at bounding box center [454, 307] width 555 height 50
type input "376746677531000"
click at [318, 405] on input "Name on Card" at bounding box center [281, 413] width 218 height 50
type input "Zenon Oleszczak"
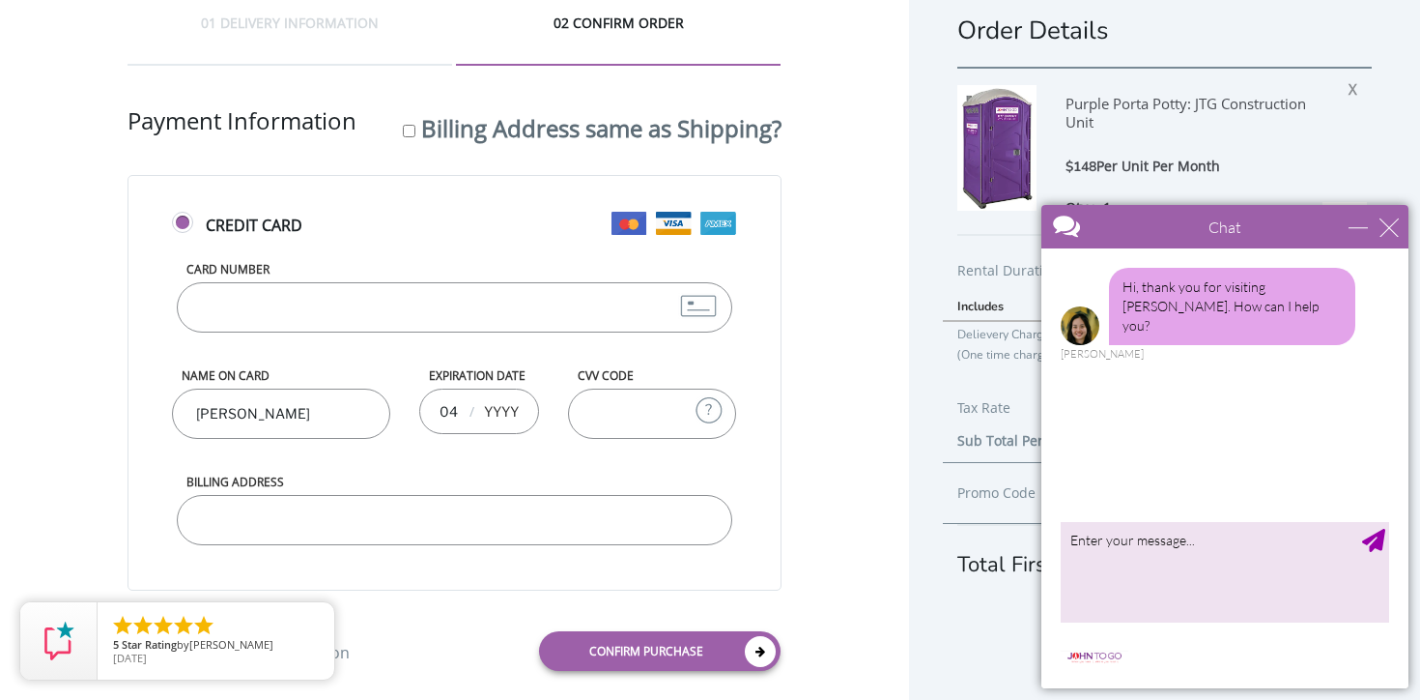
type input "04"
click at [500, 402] on input "text" at bounding box center [501, 410] width 39 height 39
click at [498, 402] on input "text" at bounding box center [501, 410] width 39 height 39
click at [500, 412] on input "text" at bounding box center [501, 410] width 39 height 39
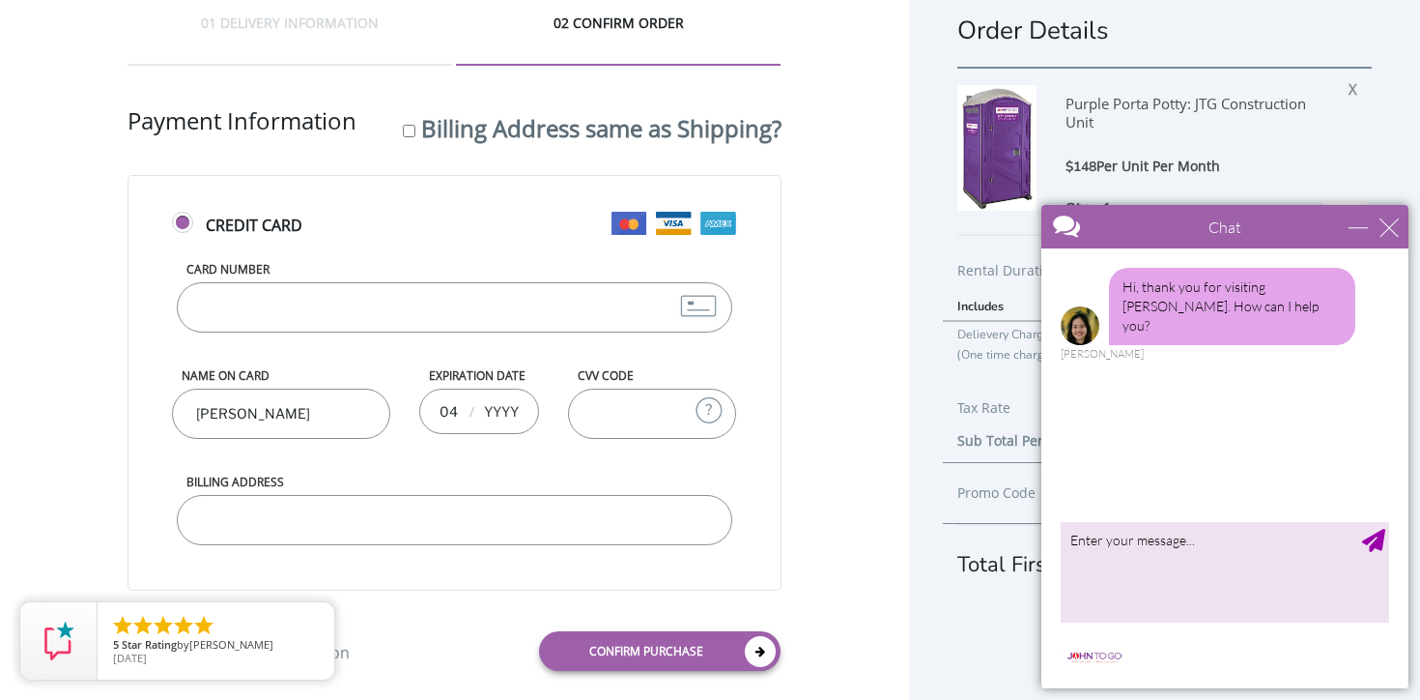
click at [500, 412] on input "text" at bounding box center [501, 410] width 39 height 39
type input "2028"
click at [615, 413] on input "CVV Code" at bounding box center [652, 413] width 169 height 50
type input "4808"
click at [522, 511] on input "Billing Address" at bounding box center [454, 520] width 555 height 50
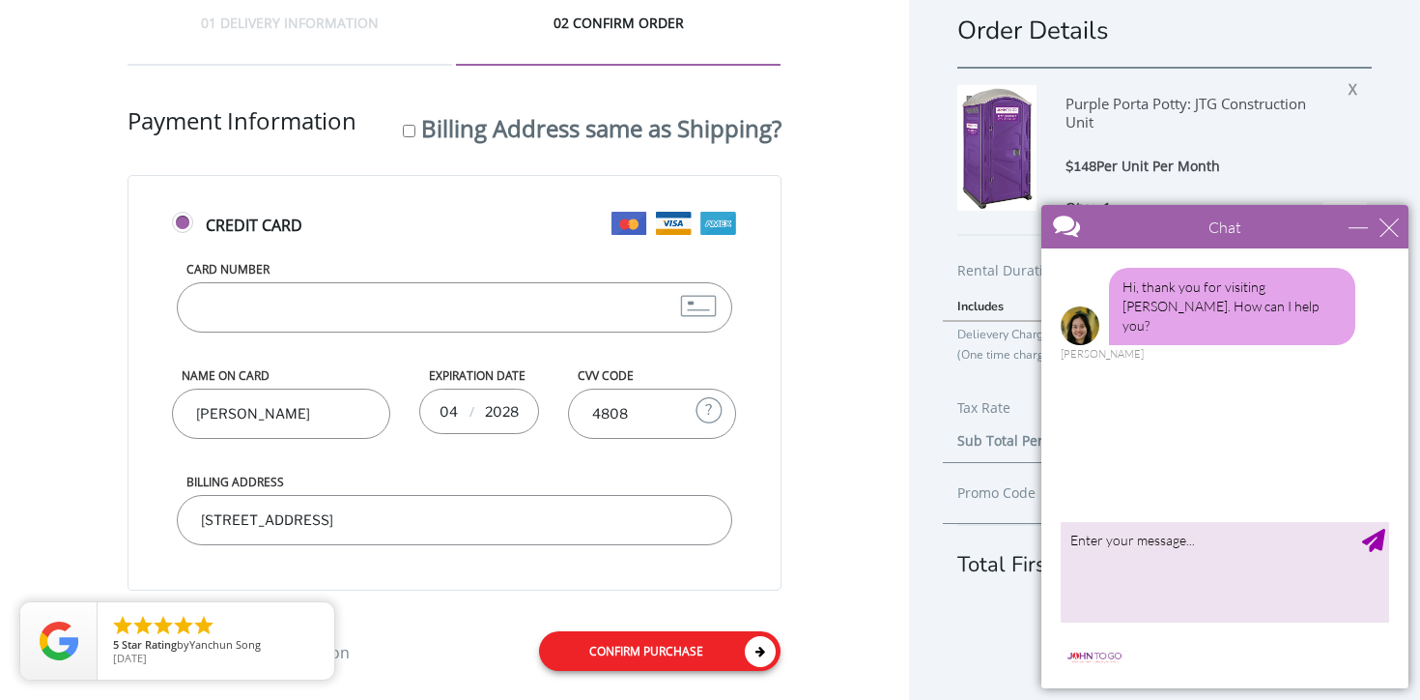
type input "245 Hayward Street Yonkers, NY 10704"
click at [629, 643] on link "Confirm purchase" at bounding box center [660, 651] width 242 height 40
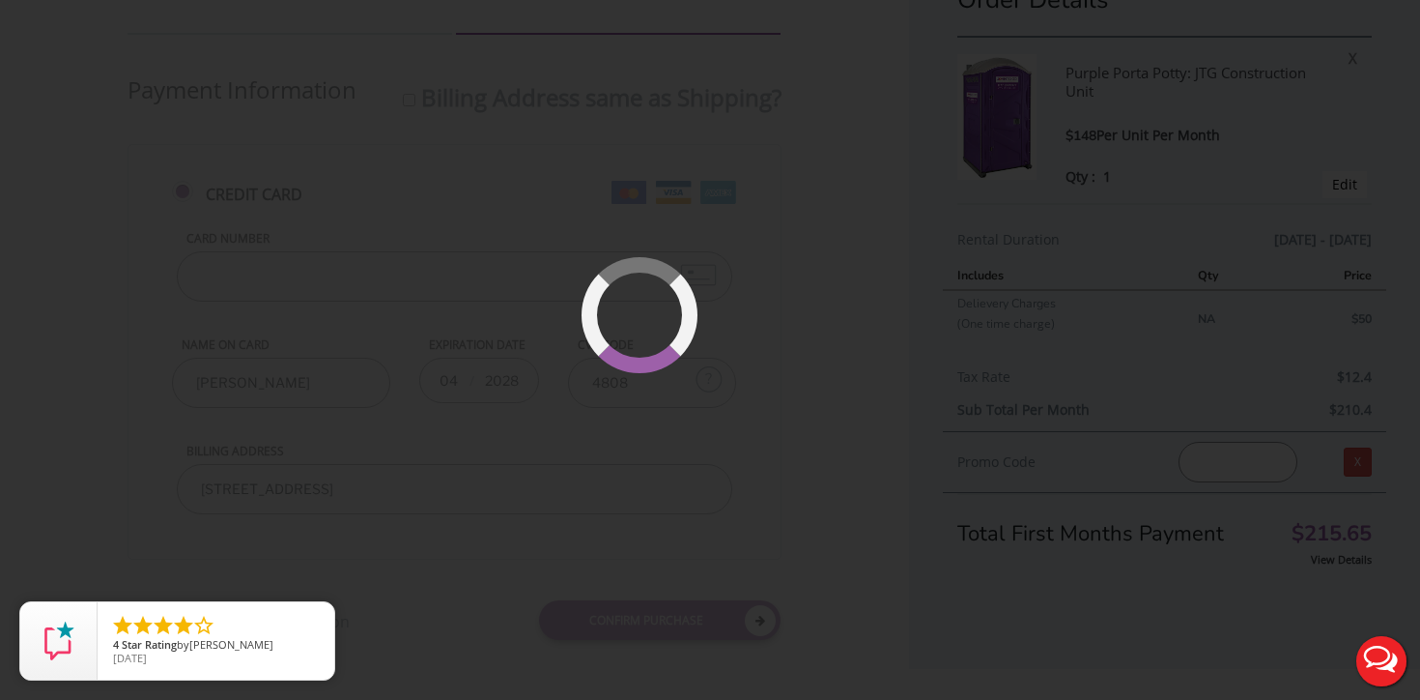
scroll to position [0, 0]
click at [721, 221] on div at bounding box center [710, 350] width 1420 height 700
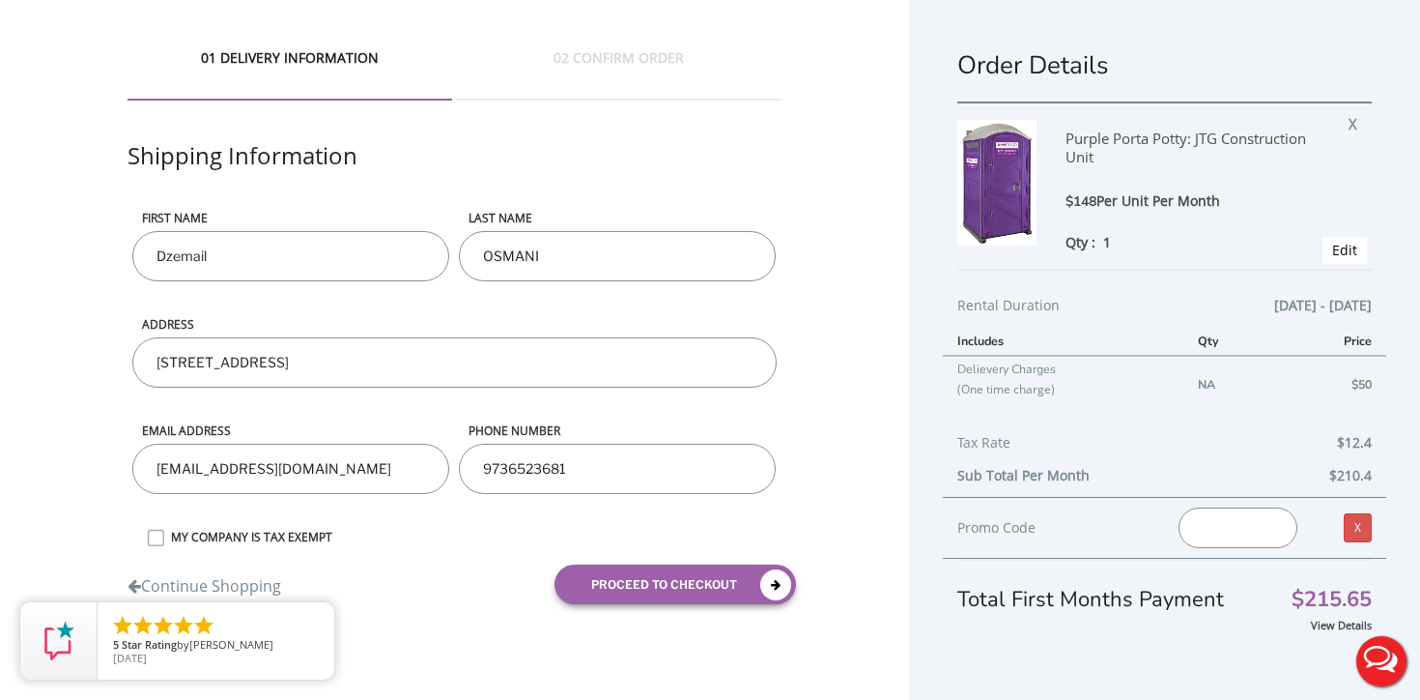
scroll to position [35, 0]
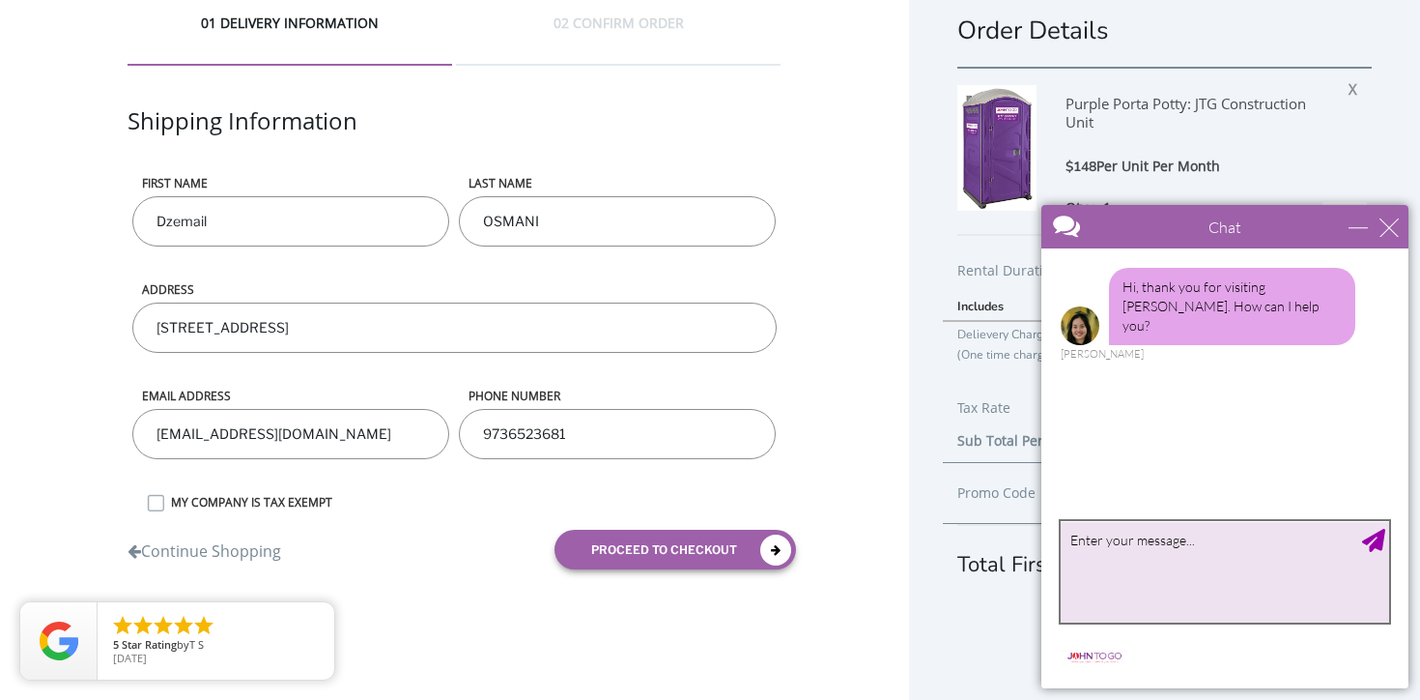
click at [1158, 580] on textarea "type your message" at bounding box center [1225, 571] width 329 height 101
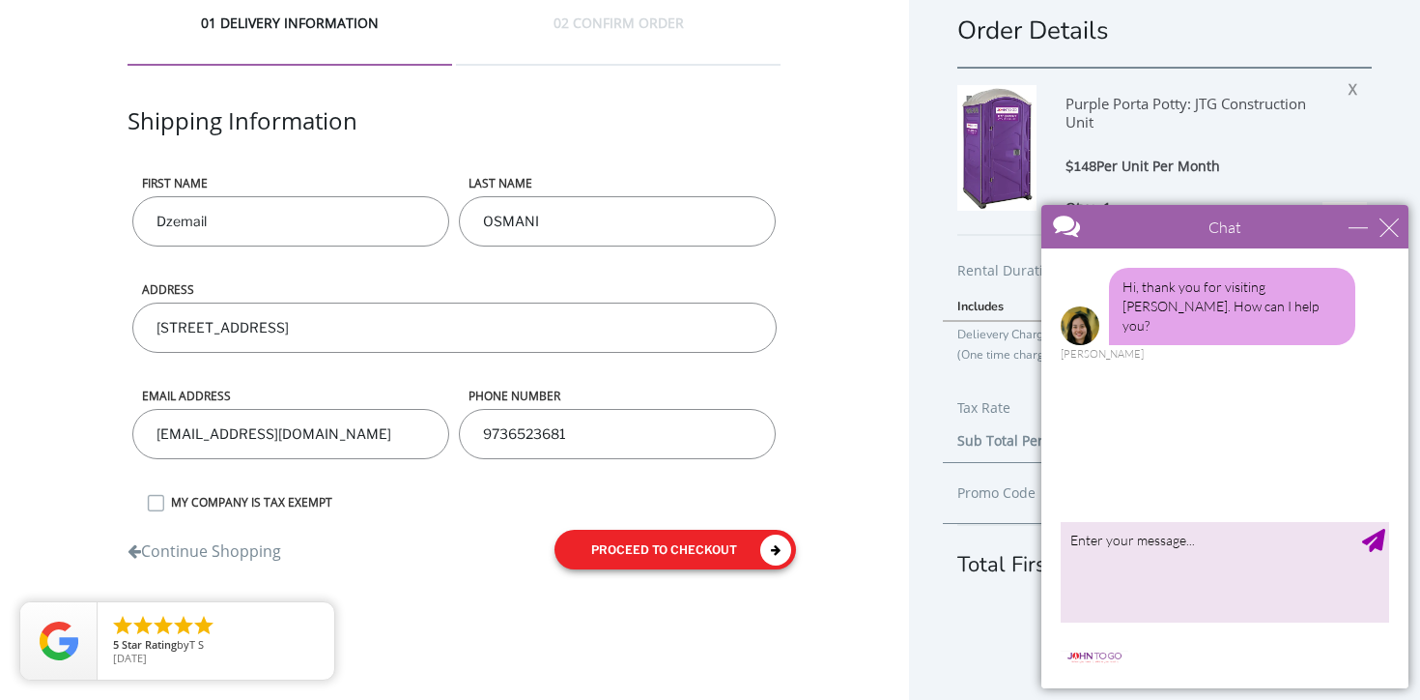
click at [707, 543] on button "proceed to checkout" at bounding box center [676, 549] width 242 height 40
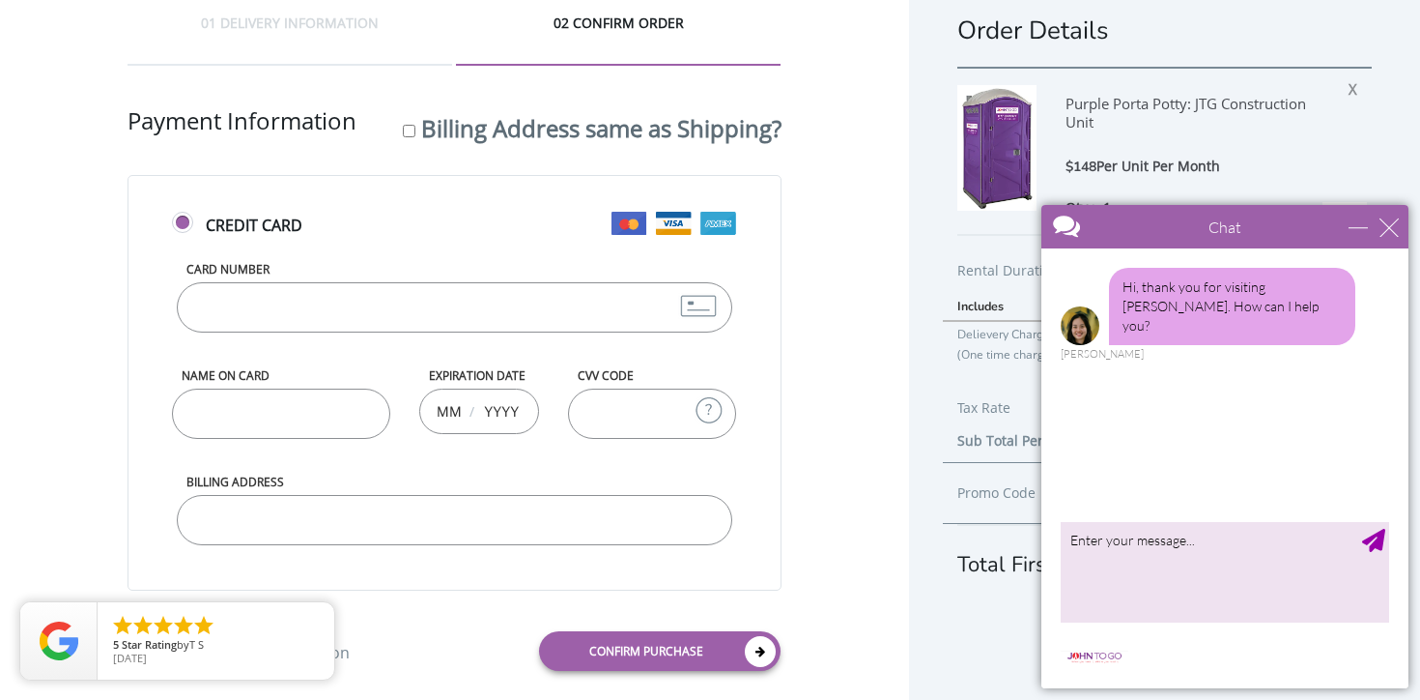
click at [346, 297] on input "Card Number" at bounding box center [454, 307] width 555 height 50
click at [481, 294] on input "Card Number" at bounding box center [454, 307] width 555 height 50
click at [487, 300] on input "Card Number" at bounding box center [454, 307] width 555 height 50
click at [379, 312] on input "Card Number" at bounding box center [454, 307] width 555 height 50
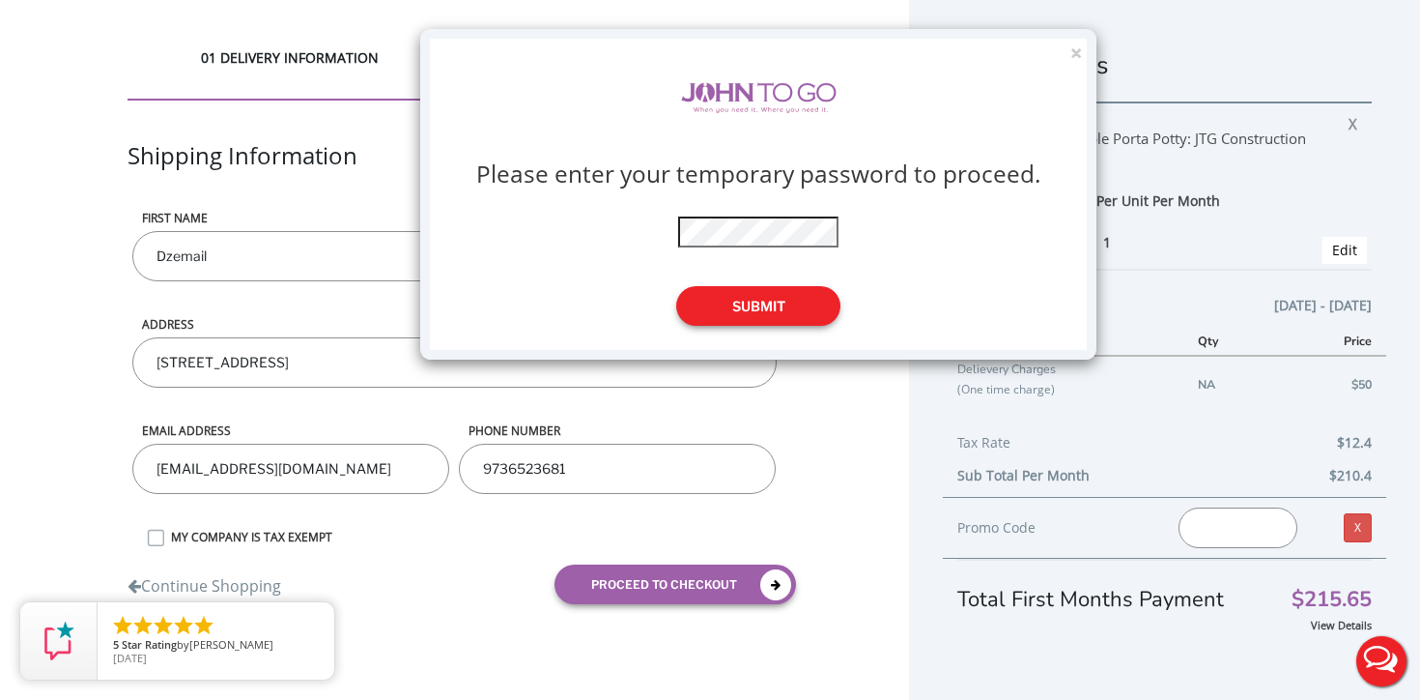
click at [757, 314] on button "Submit" at bounding box center [758, 306] width 164 height 40
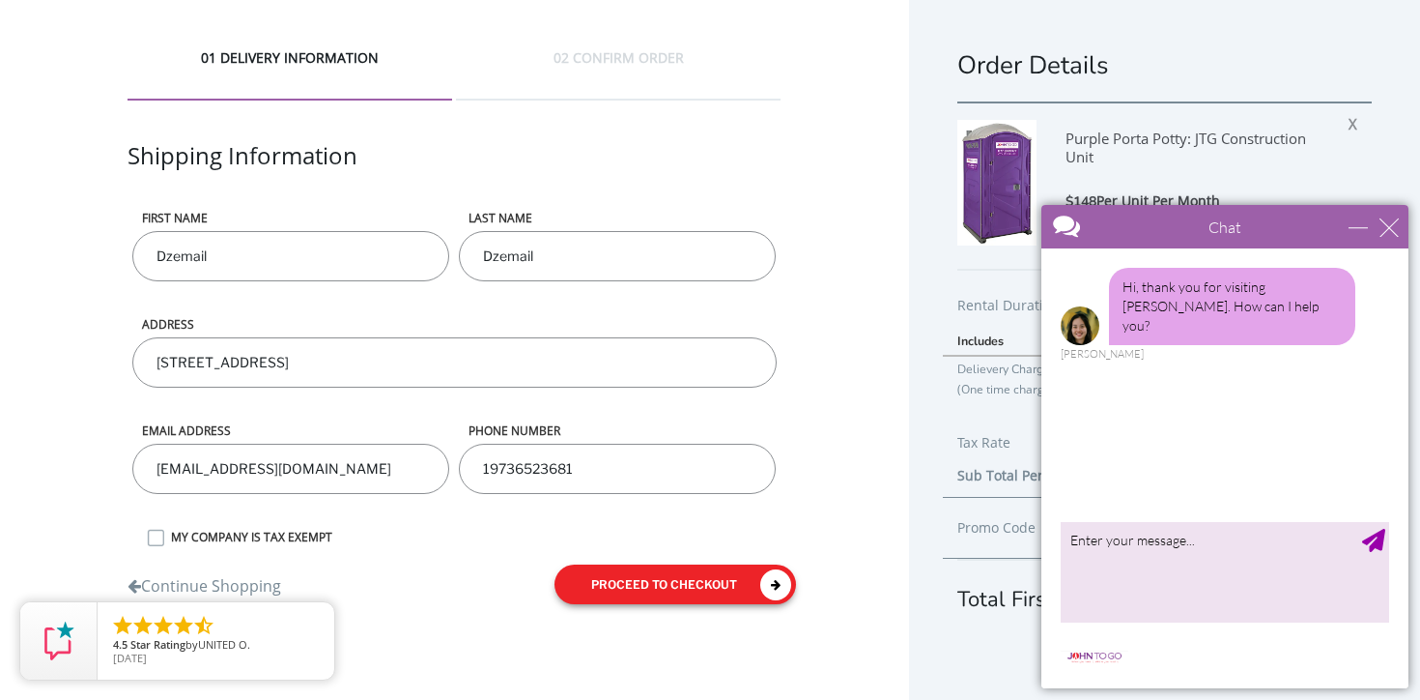
click at [633, 588] on button "proceed to checkout" at bounding box center [676, 584] width 242 height 40
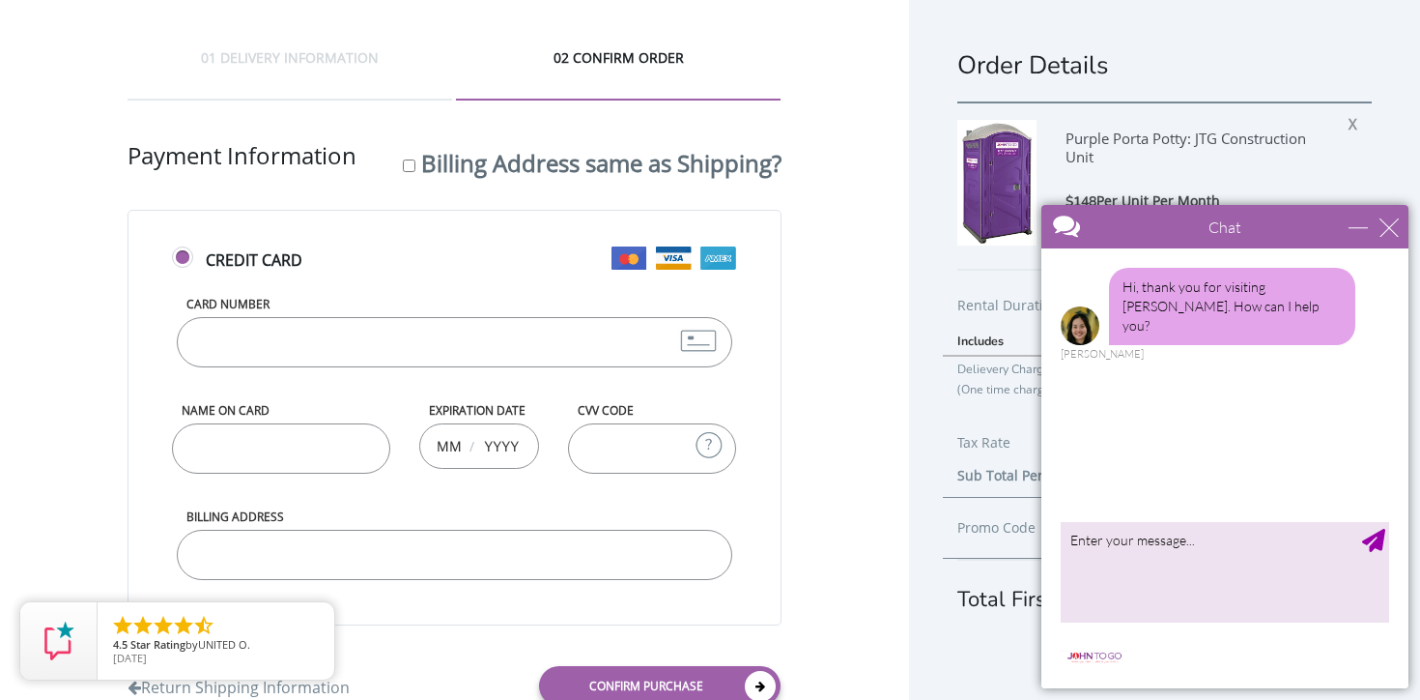
click at [518, 336] on input "Card Number" at bounding box center [454, 342] width 555 height 50
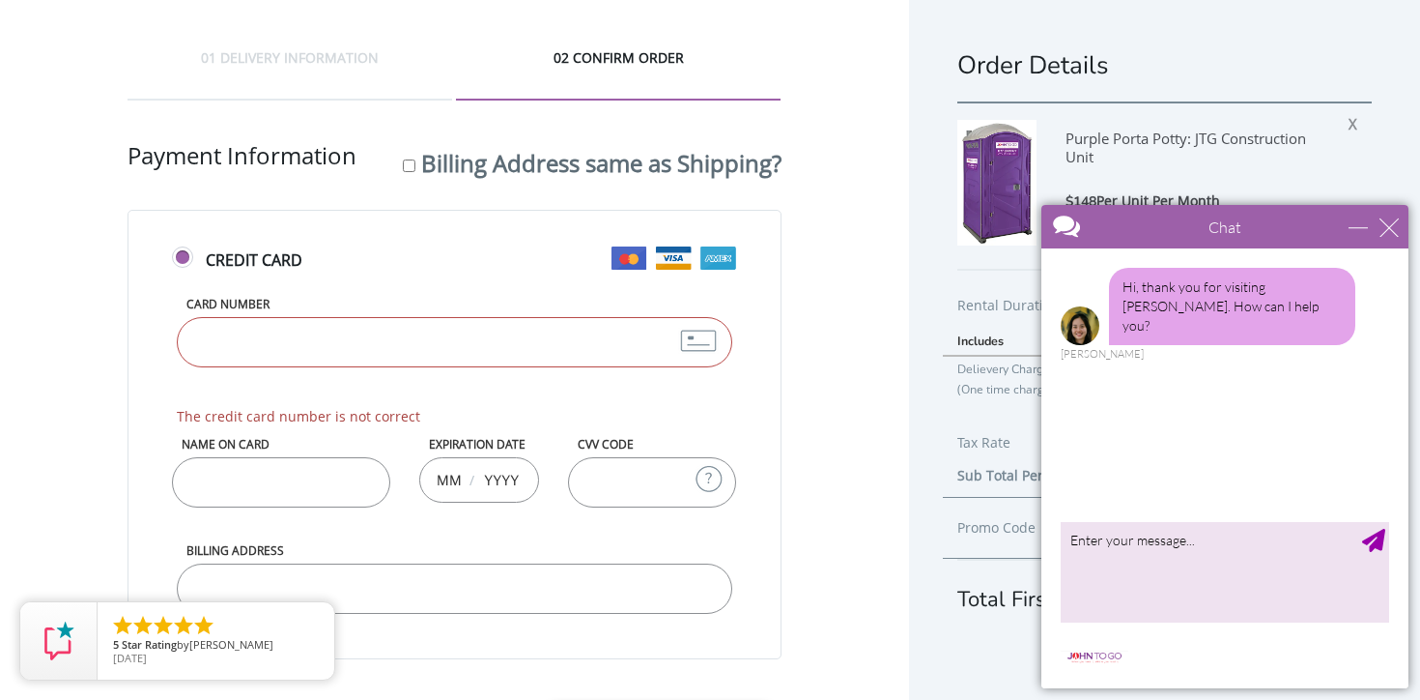
click at [227, 352] on input "Card Number" at bounding box center [454, 342] width 555 height 50
paste input "[CREDIT_CARD_NUMBER]"
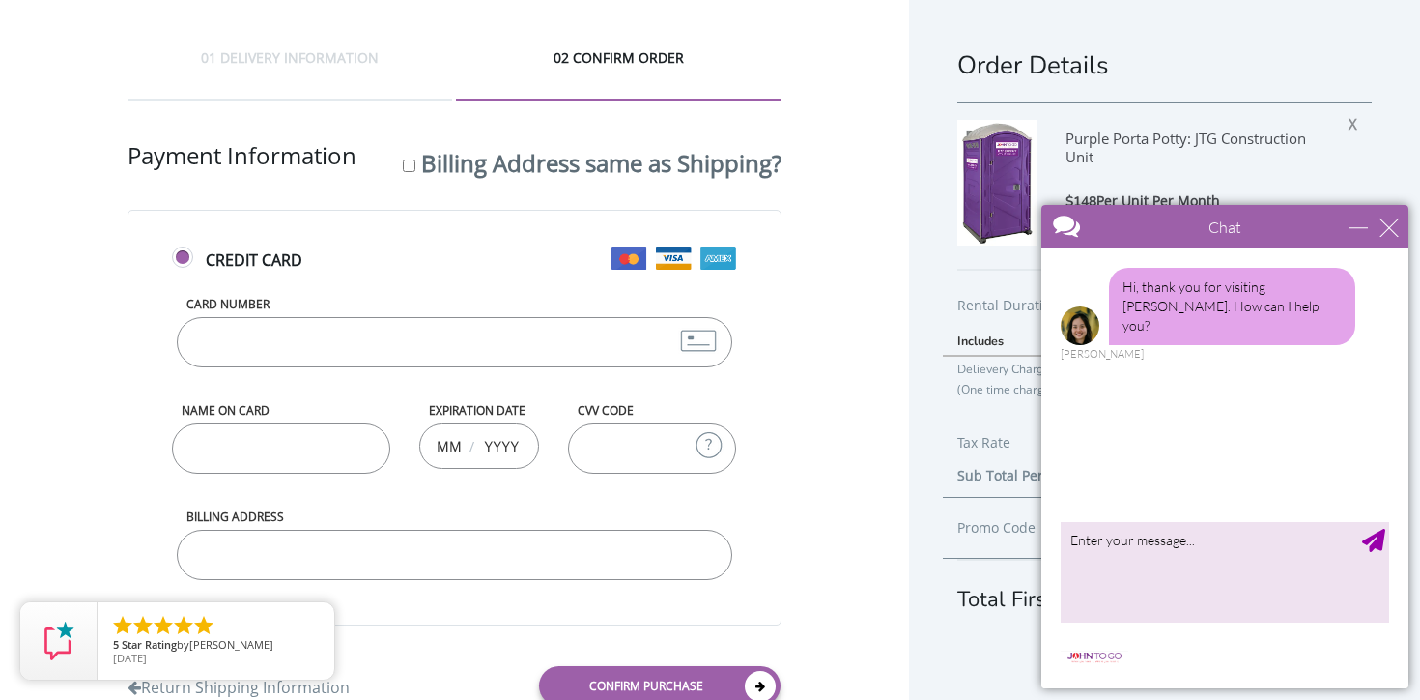
type input "[CREDIT_CARD_NUMBER]"
click at [280, 446] on input "Name on Card" at bounding box center [281, 448] width 218 height 50
type input "[PERSON_NAME]"
type input "04"
type input "2028"
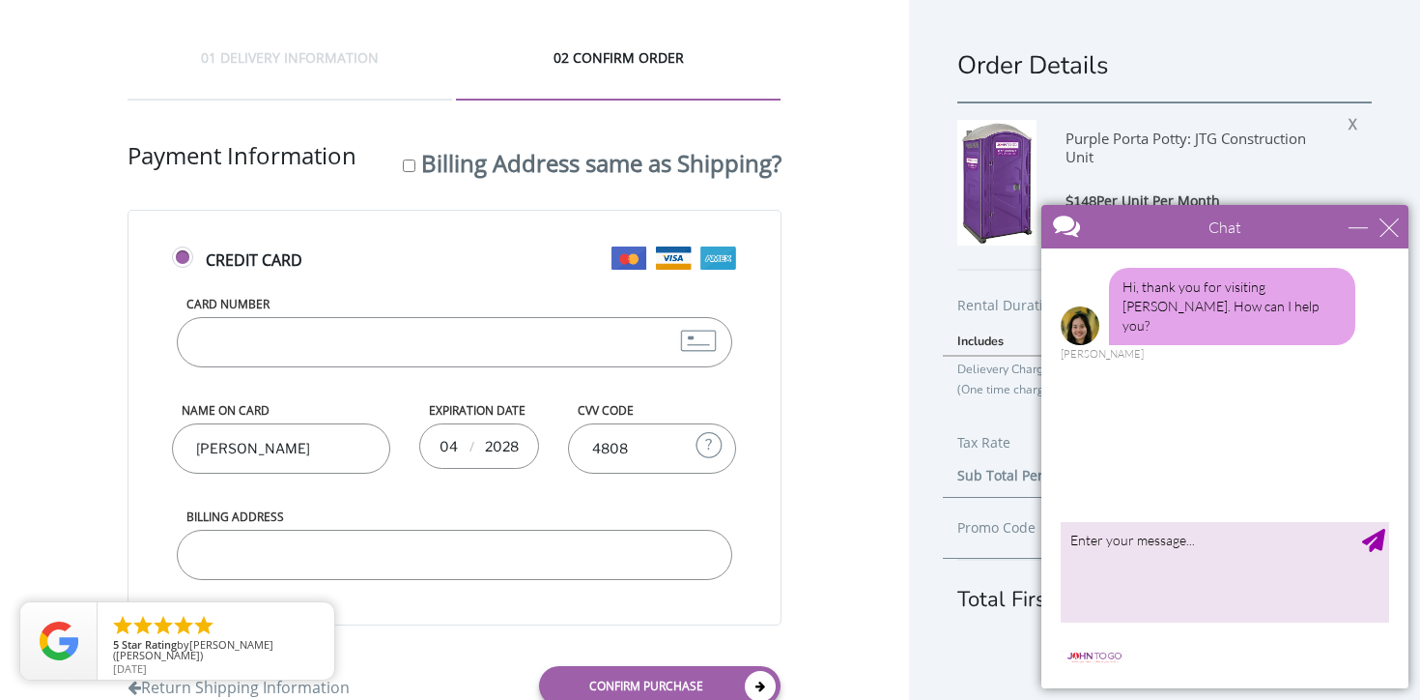
type input "4808"
click at [266, 565] on input "Billing Address" at bounding box center [454, 554] width 555 height 50
type input "[STREET_ADDRESS]"
click at [698, 681] on link "Confirm purchase" at bounding box center [660, 686] width 242 height 40
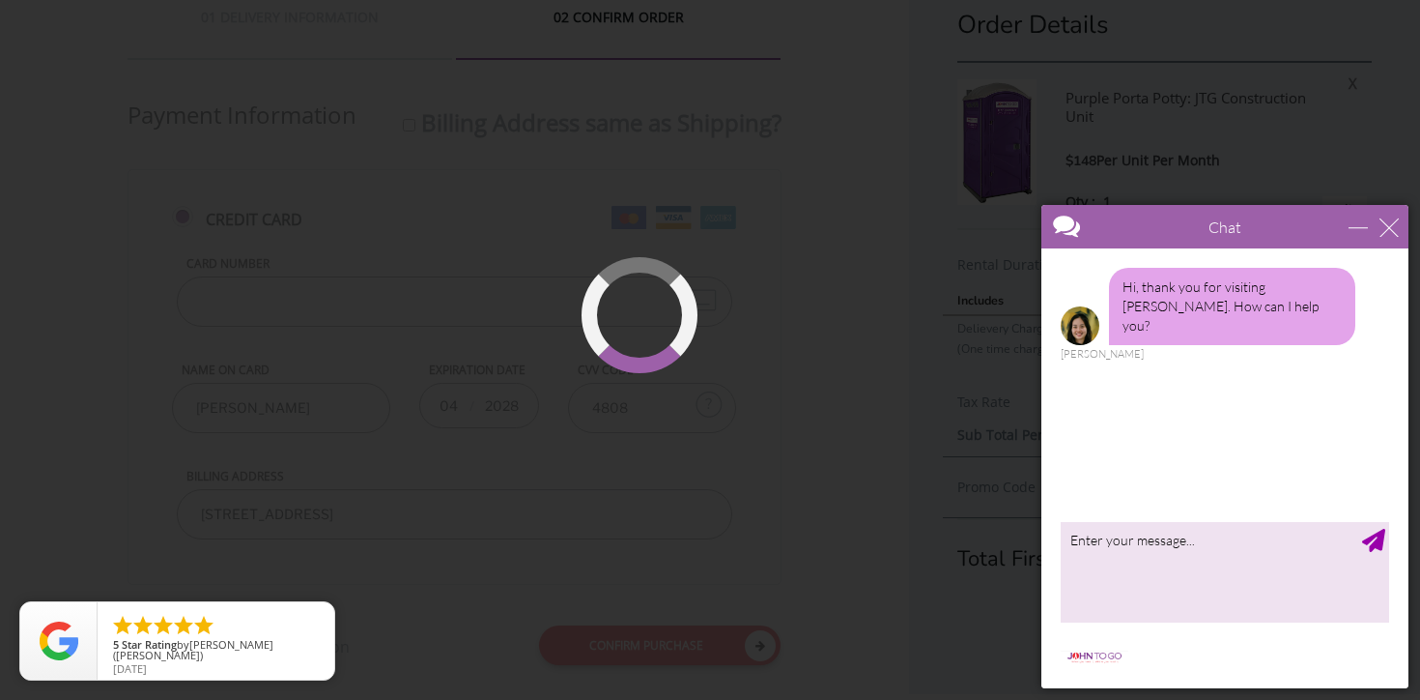
scroll to position [66, 0]
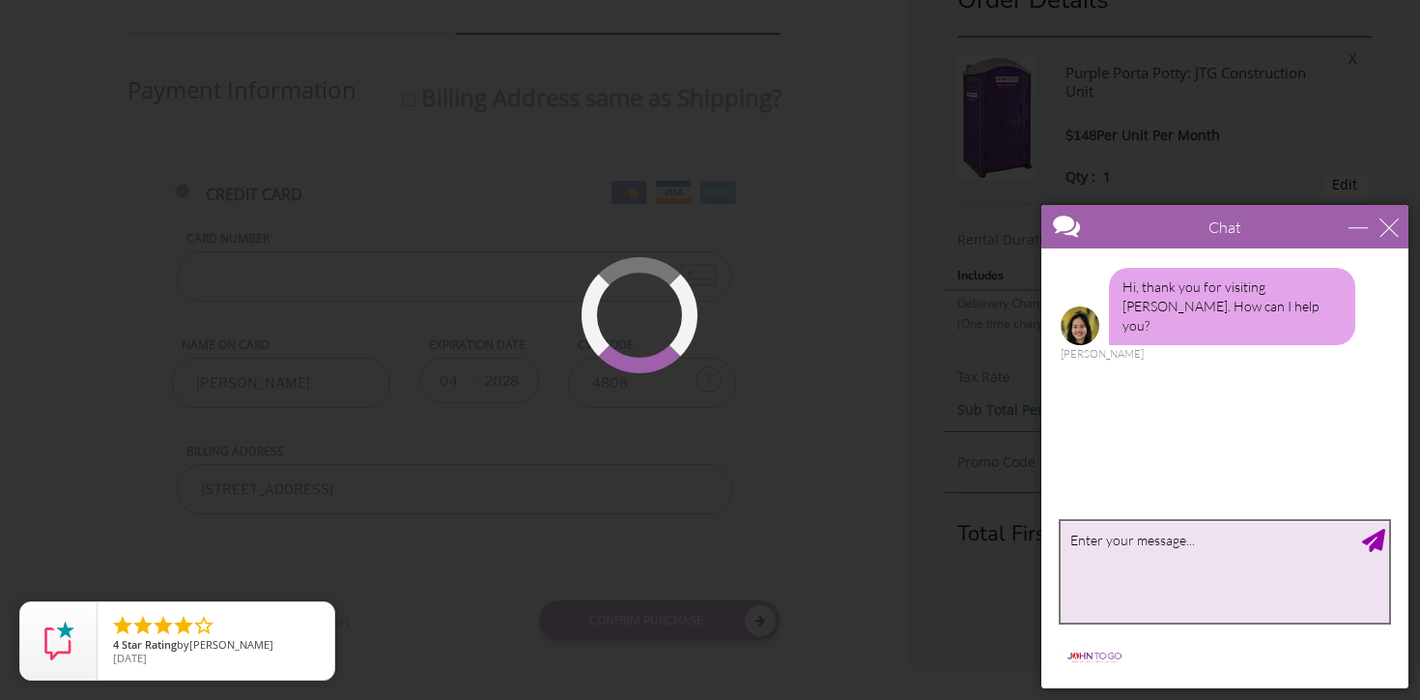
click at [1219, 605] on textarea "type your message" at bounding box center [1225, 571] width 329 height 101
type textarea "t"
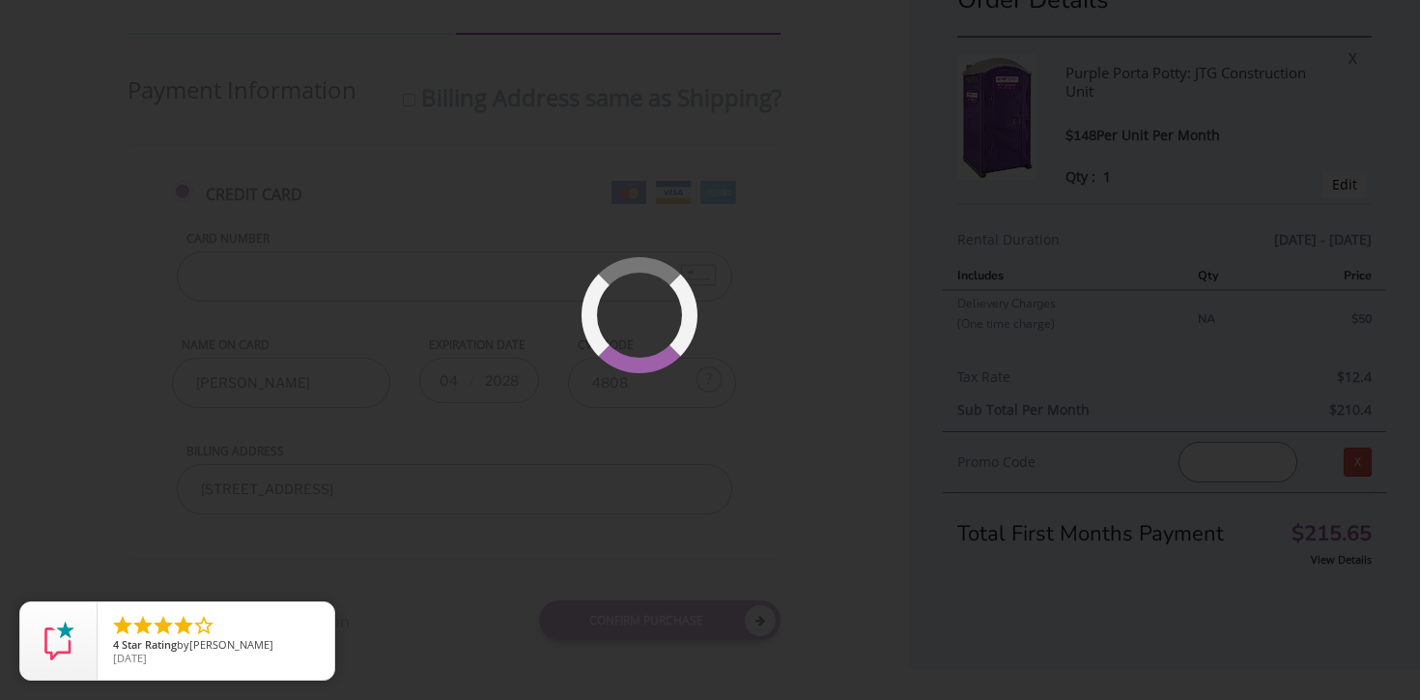
type textarea "i"
click at [1384, 674] on button "Live Chat" at bounding box center [1381, 660] width 77 height 77
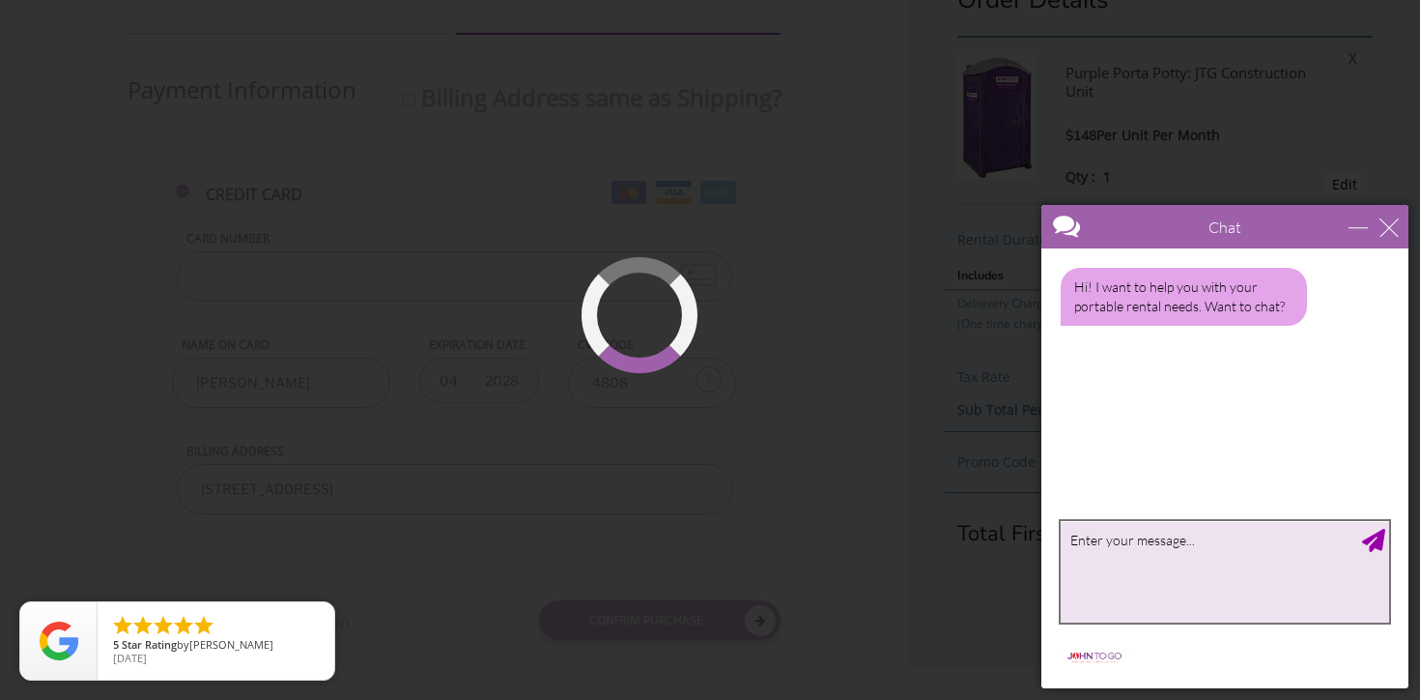
click at [1173, 556] on textarea "type your message" at bounding box center [1225, 571] width 329 height 101
type textarea "its not processing my order"
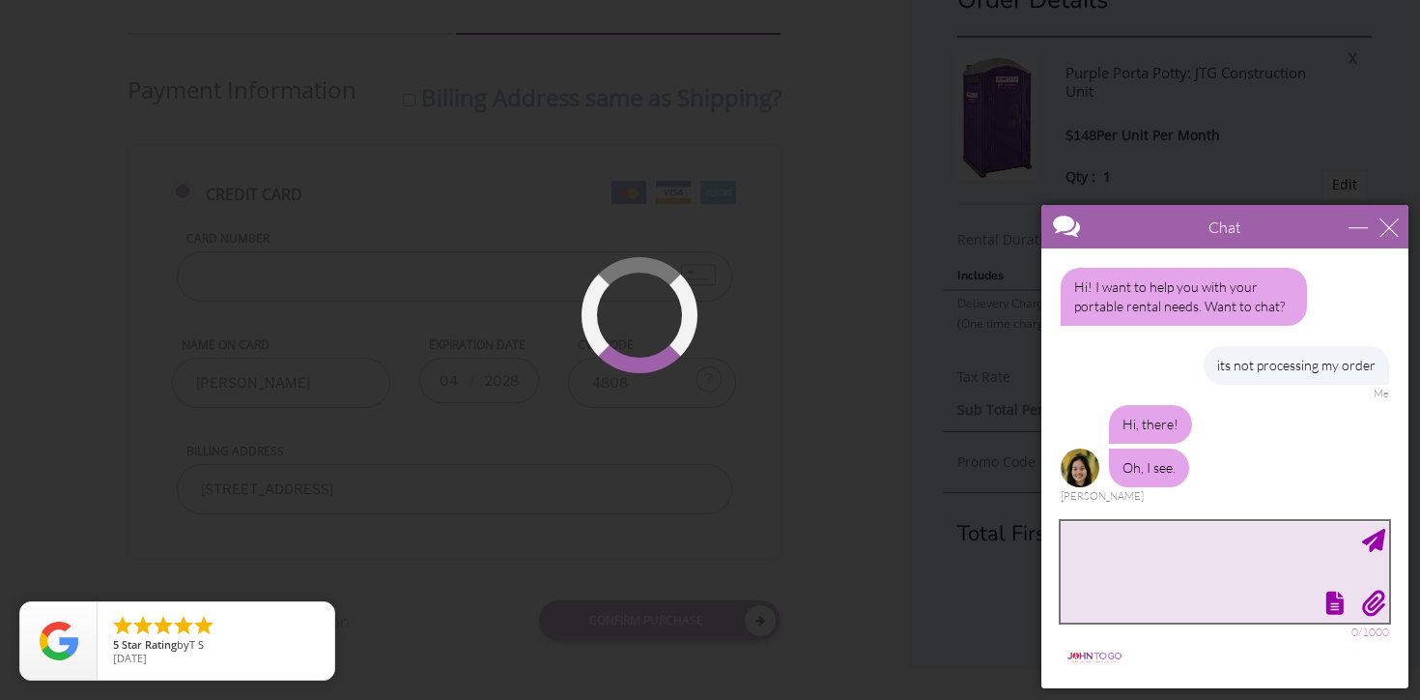
click at [1233, 562] on textarea "type your message" at bounding box center [1225, 571] width 329 height 101
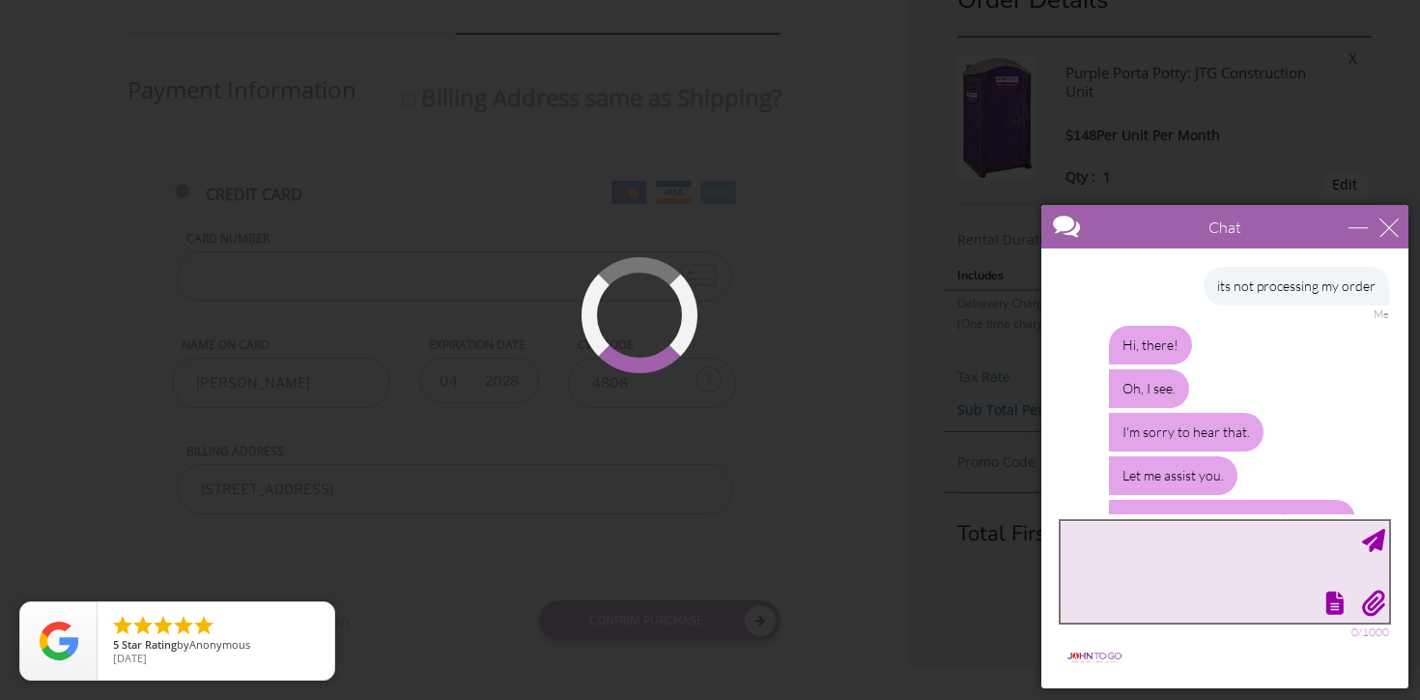
scroll to position [181, 0]
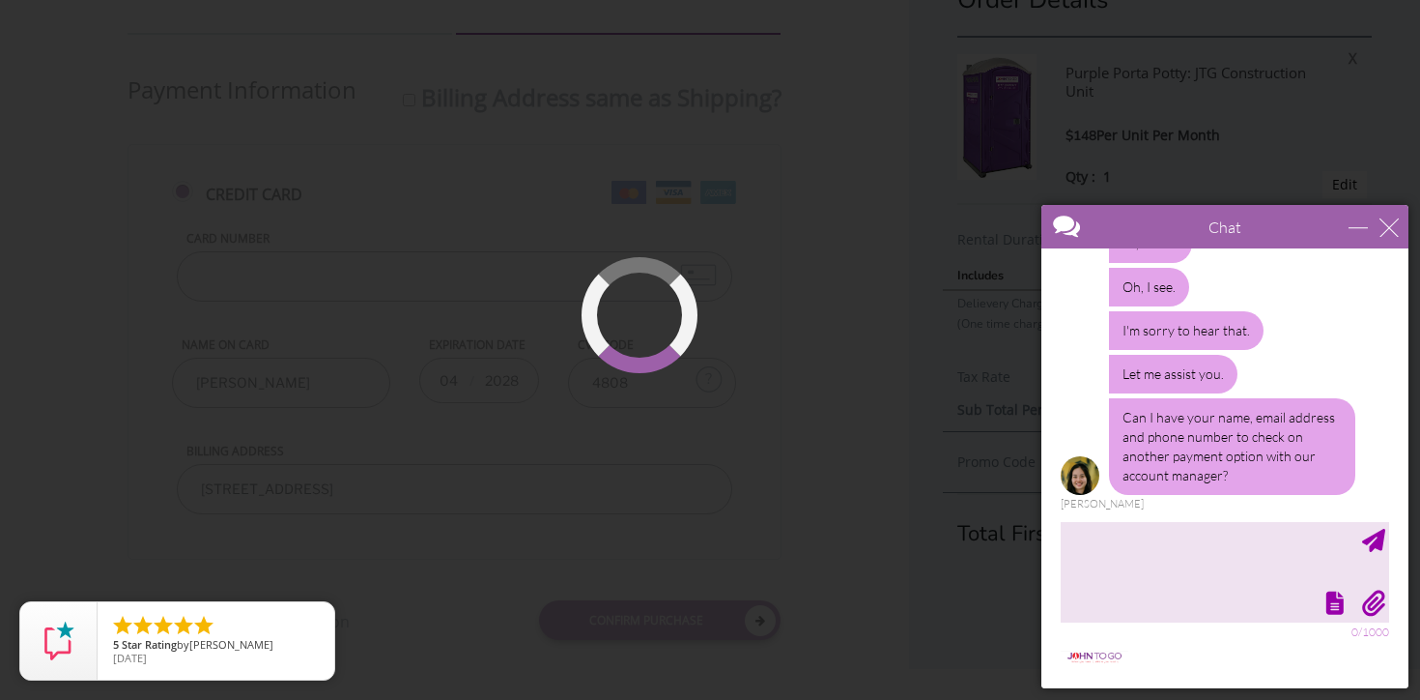
click at [1168, 587] on div at bounding box center [1223, 600] width 332 height 27
click at [1173, 585] on textarea "type your message" at bounding box center [1225, 571] width 329 height 101
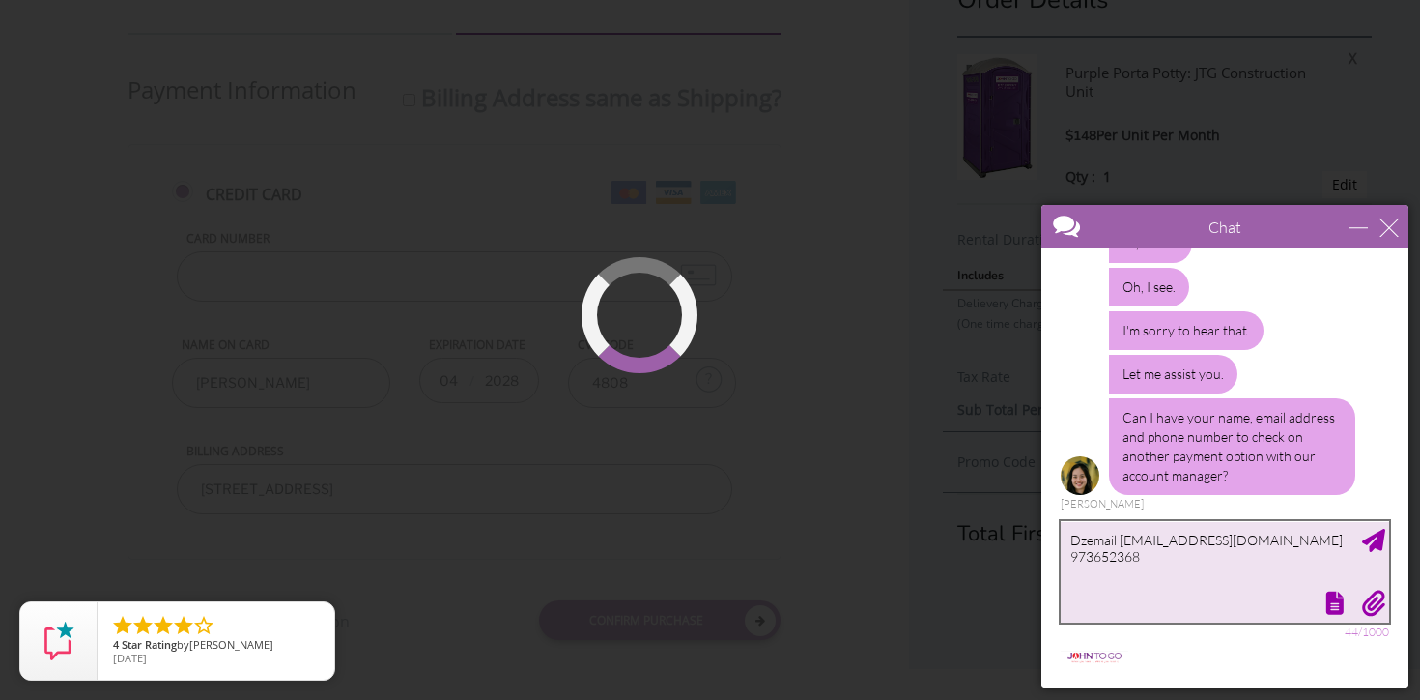
type textarea "Dzemail [EMAIL_ADDRESS][DOMAIN_NAME] 9736523681"
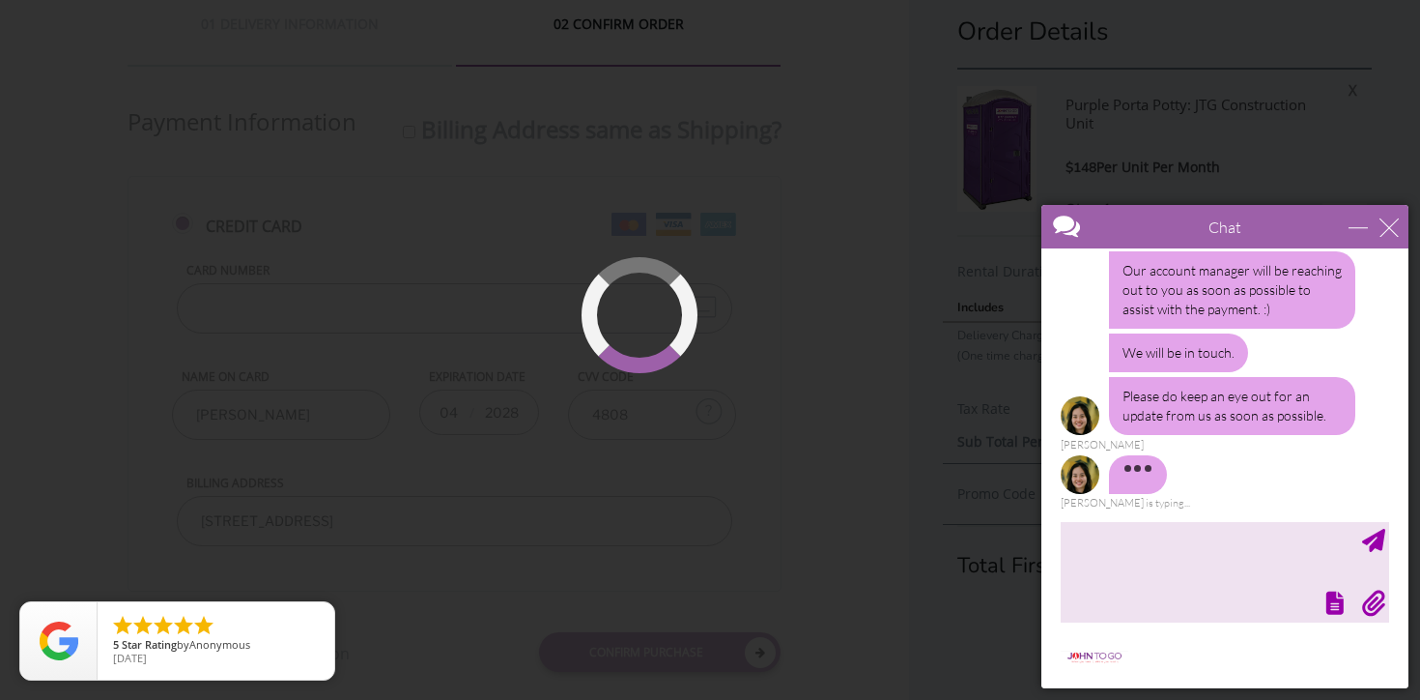
scroll to position [613, 0]
